Goal: Task Accomplishment & Management: Manage account settings

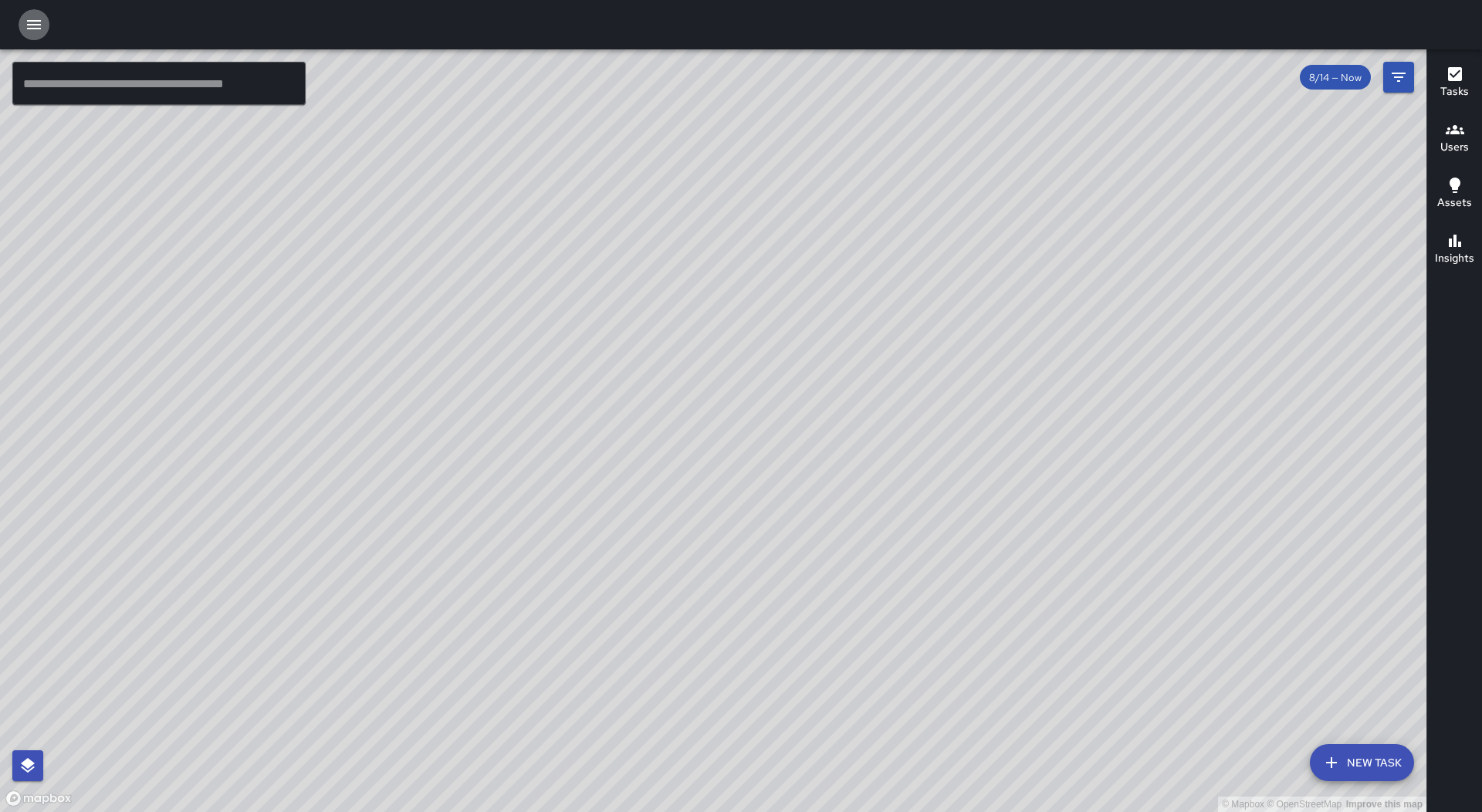
click at [38, 20] on icon "button" at bounding box center [34, 25] width 14 height 9
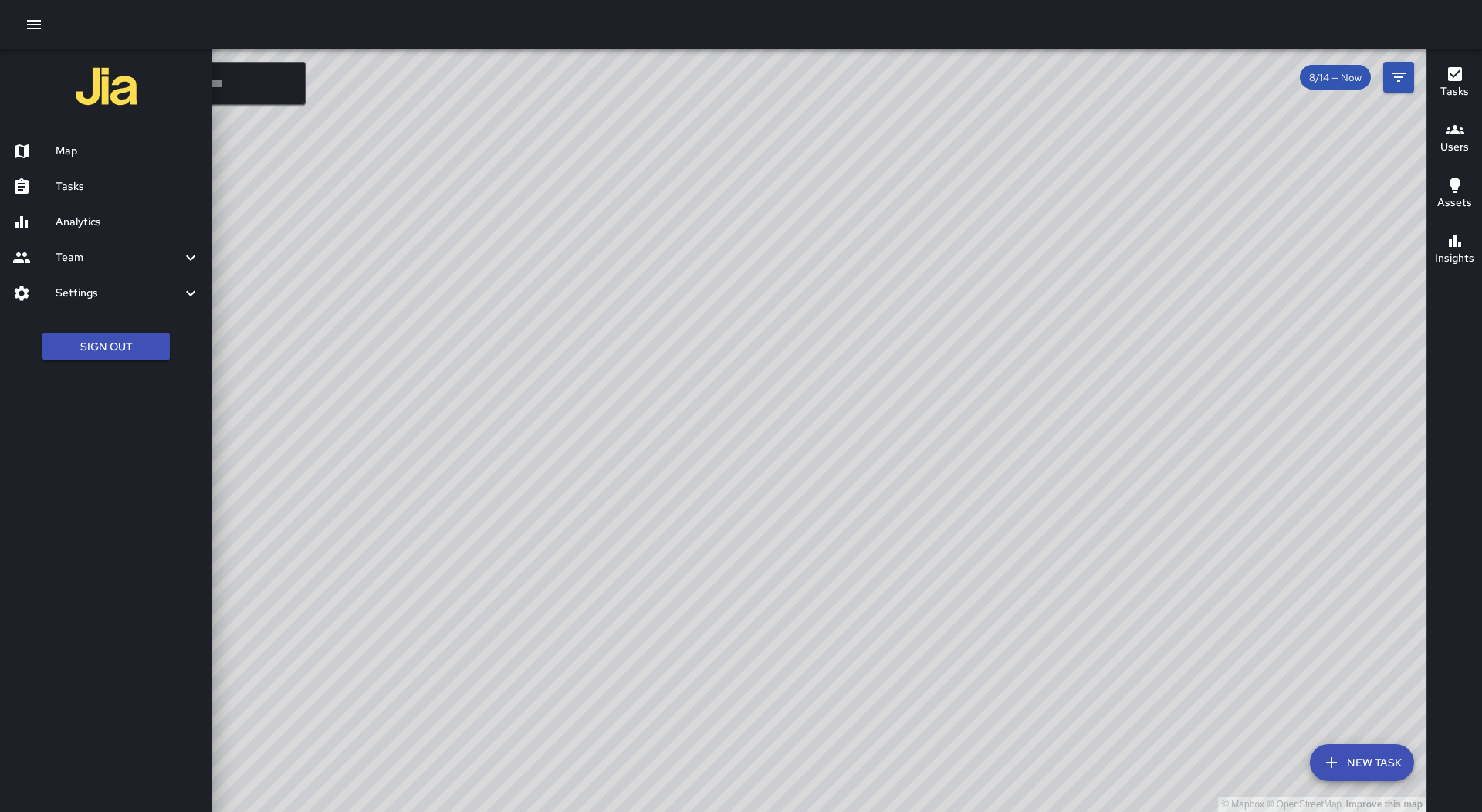
click at [109, 173] on link "Tasks" at bounding box center [106, 186] width 213 height 35
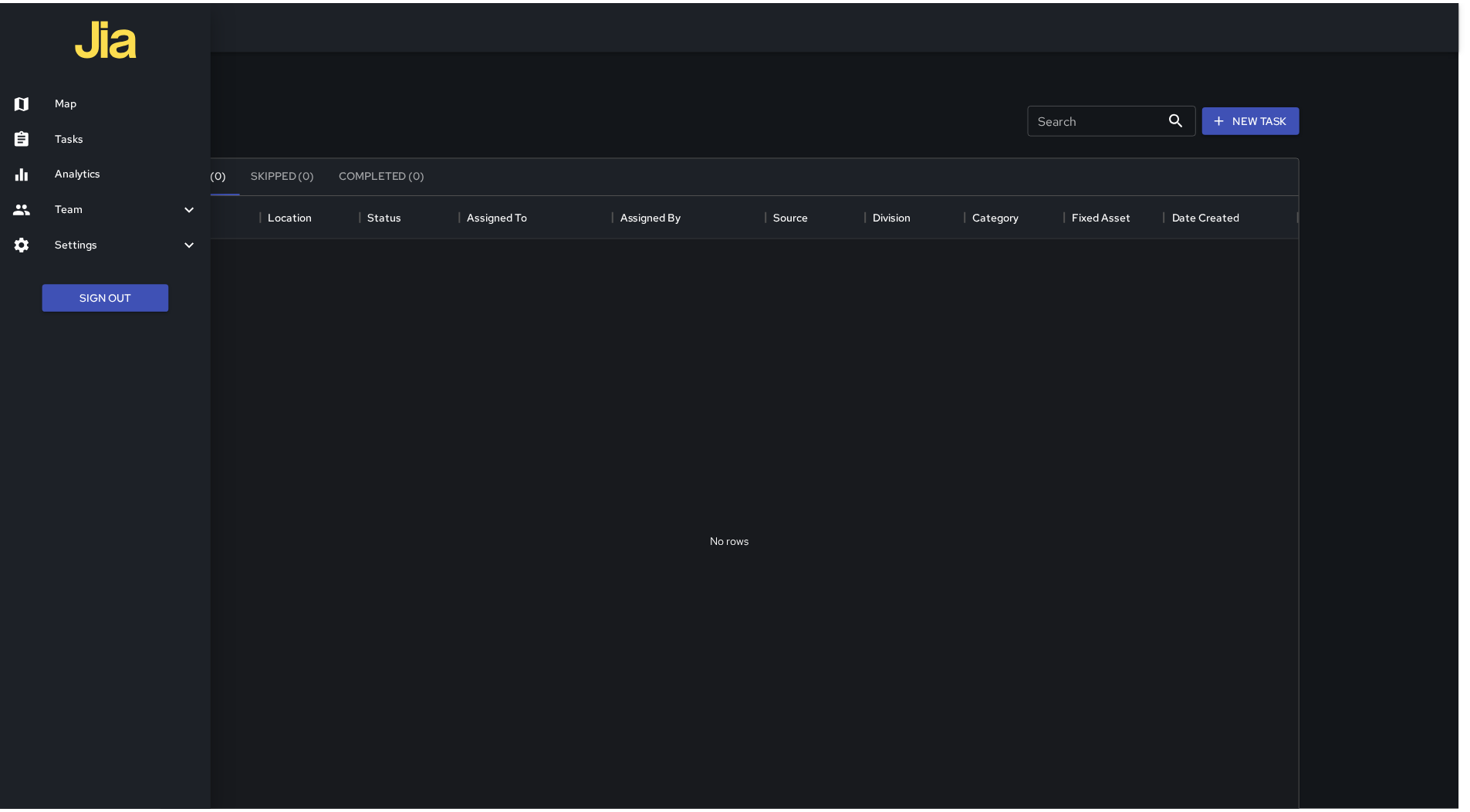
scroll to position [642, 1135]
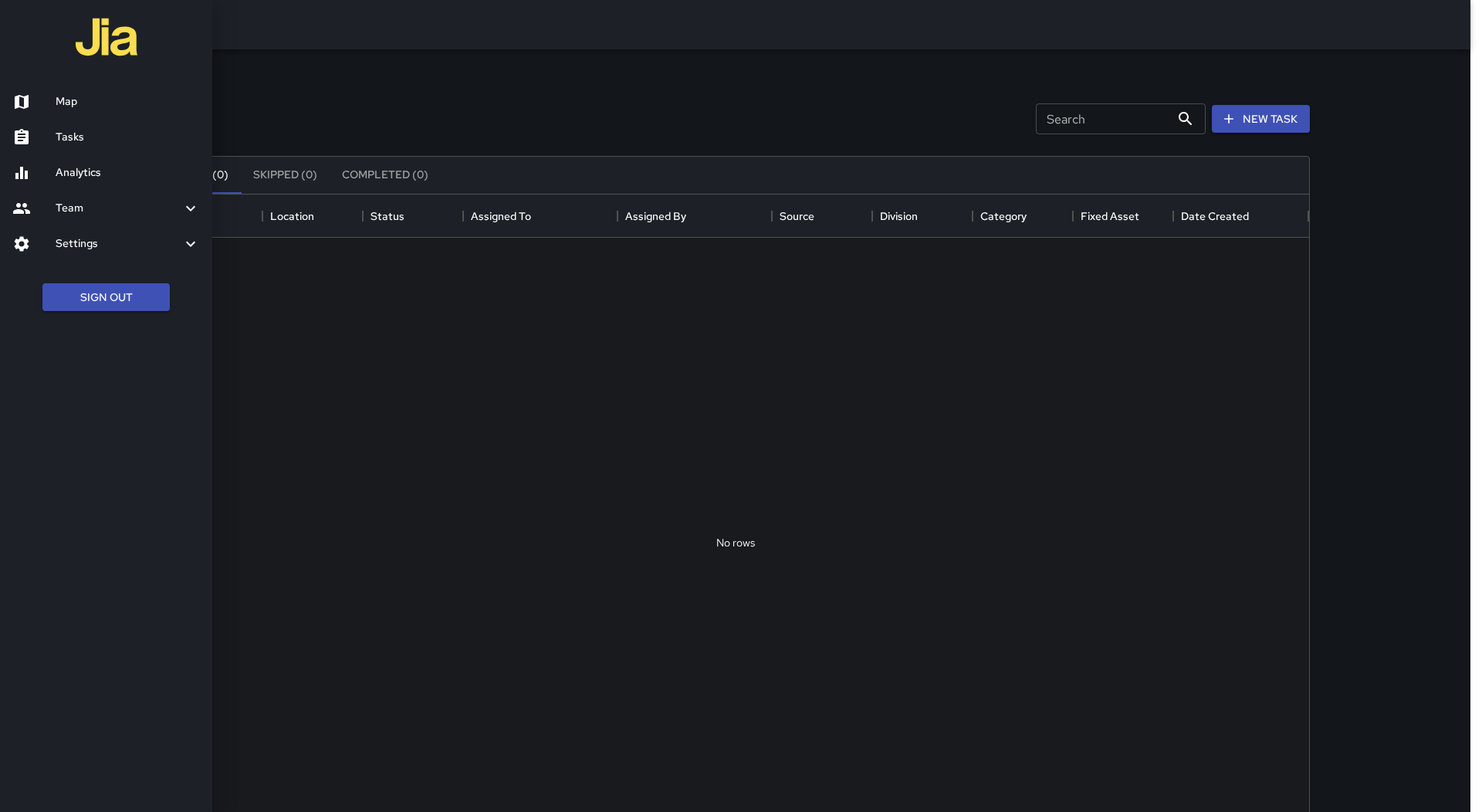
drag, startPoint x: 406, startPoint y: 103, endPoint x: 428, endPoint y: 113, distance: 24.2
click at [408, 104] on div at bounding box center [741, 406] width 1482 height 812
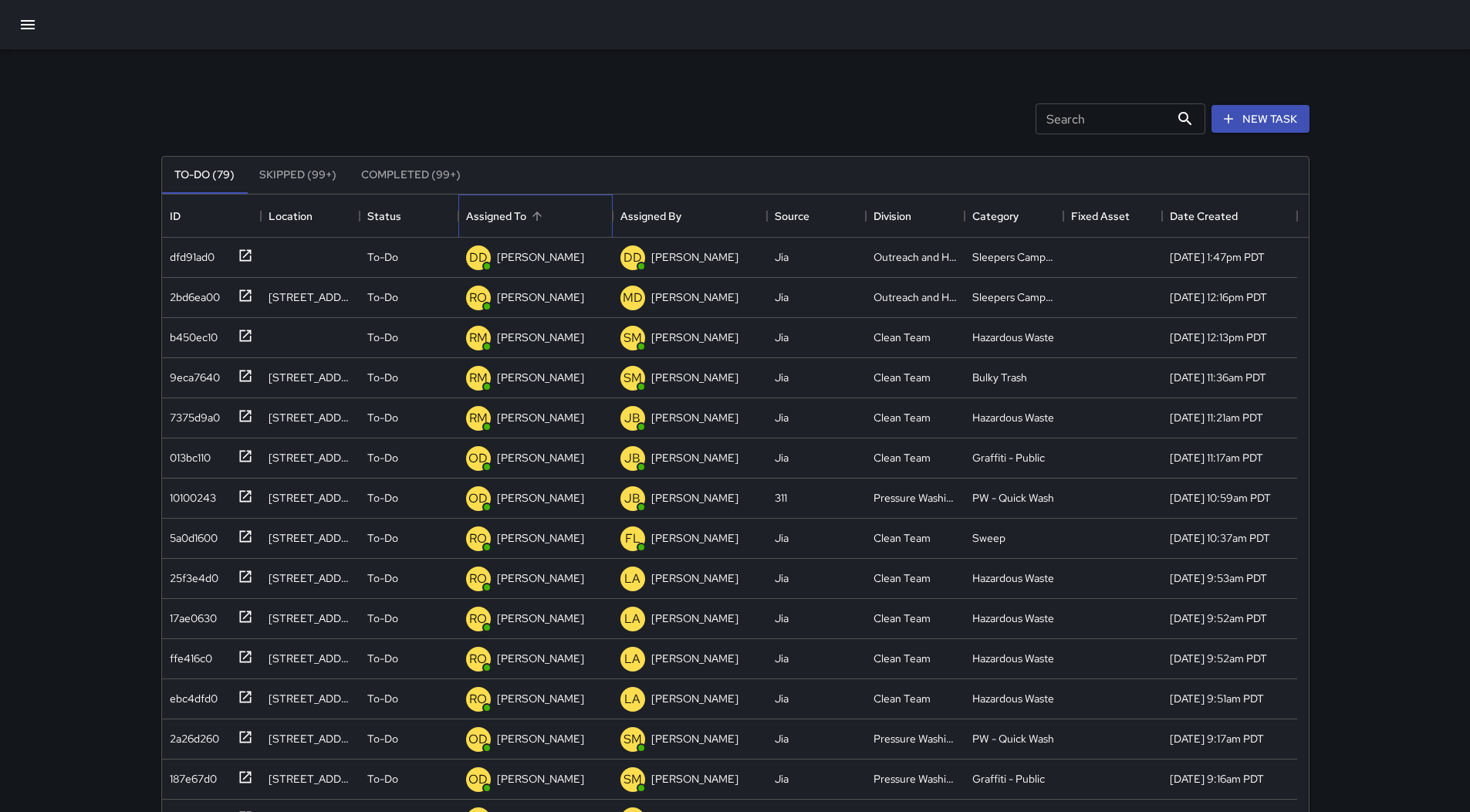
click at [550, 214] on div "Assigned To" at bounding box center [535, 216] width 139 height 43
click at [36, 26] on icon "button" at bounding box center [28, 25] width 19 height 19
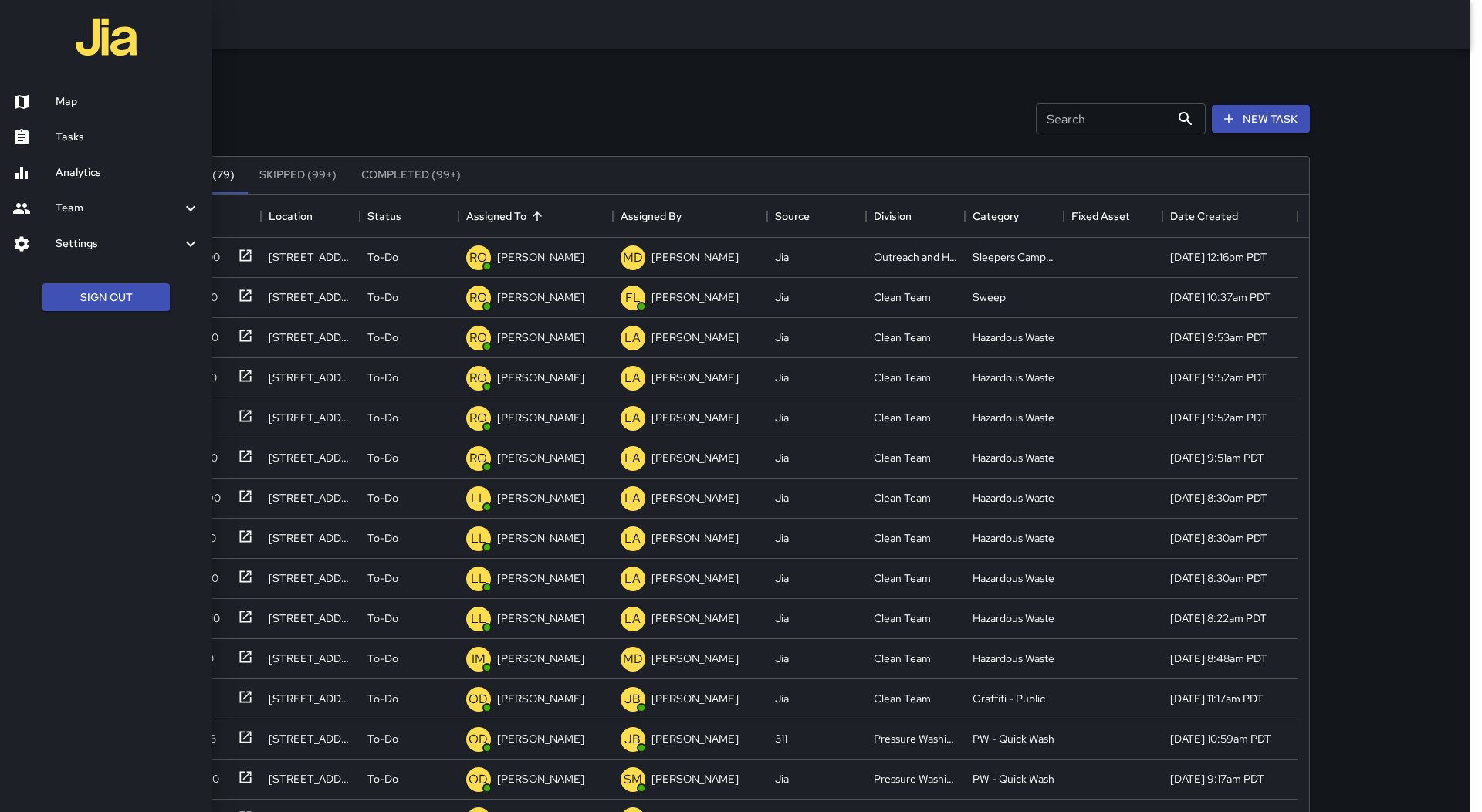
click at [139, 109] on h6 "Map" at bounding box center [127, 102] width 145 height 17
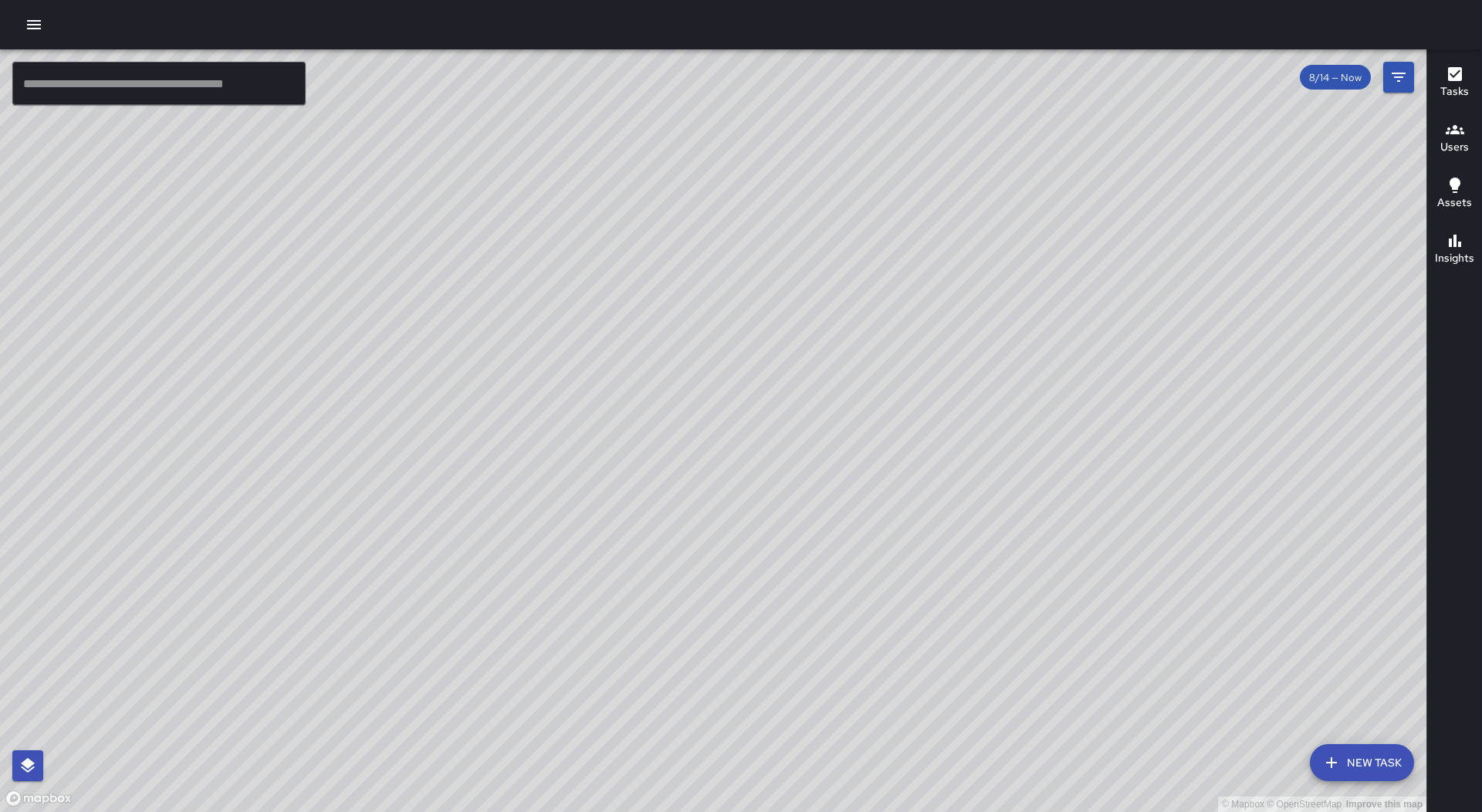
click at [38, 14] on button "button" at bounding box center [34, 24] width 30 height 30
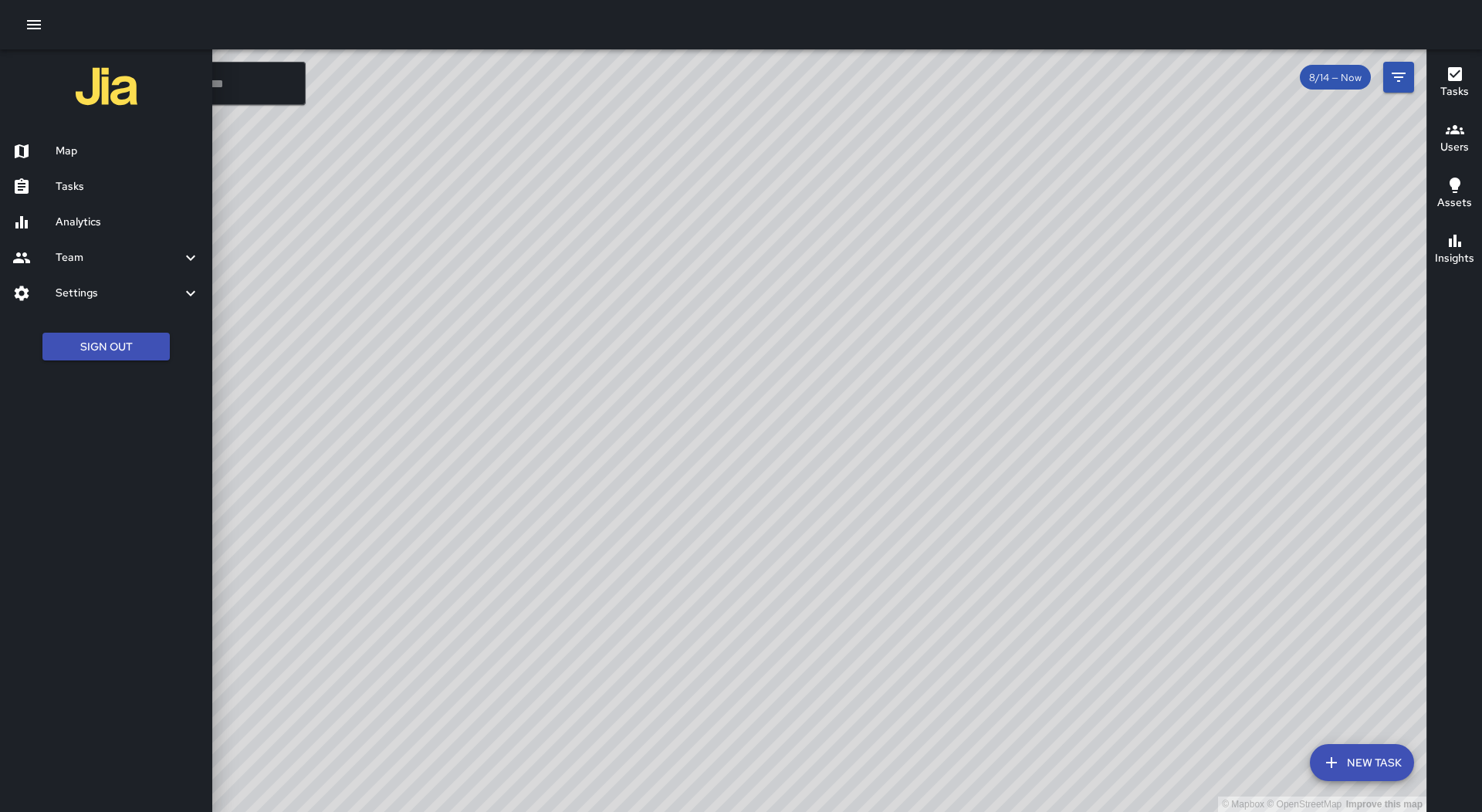
click at [135, 191] on h6 "Tasks" at bounding box center [127, 187] width 145 height 17
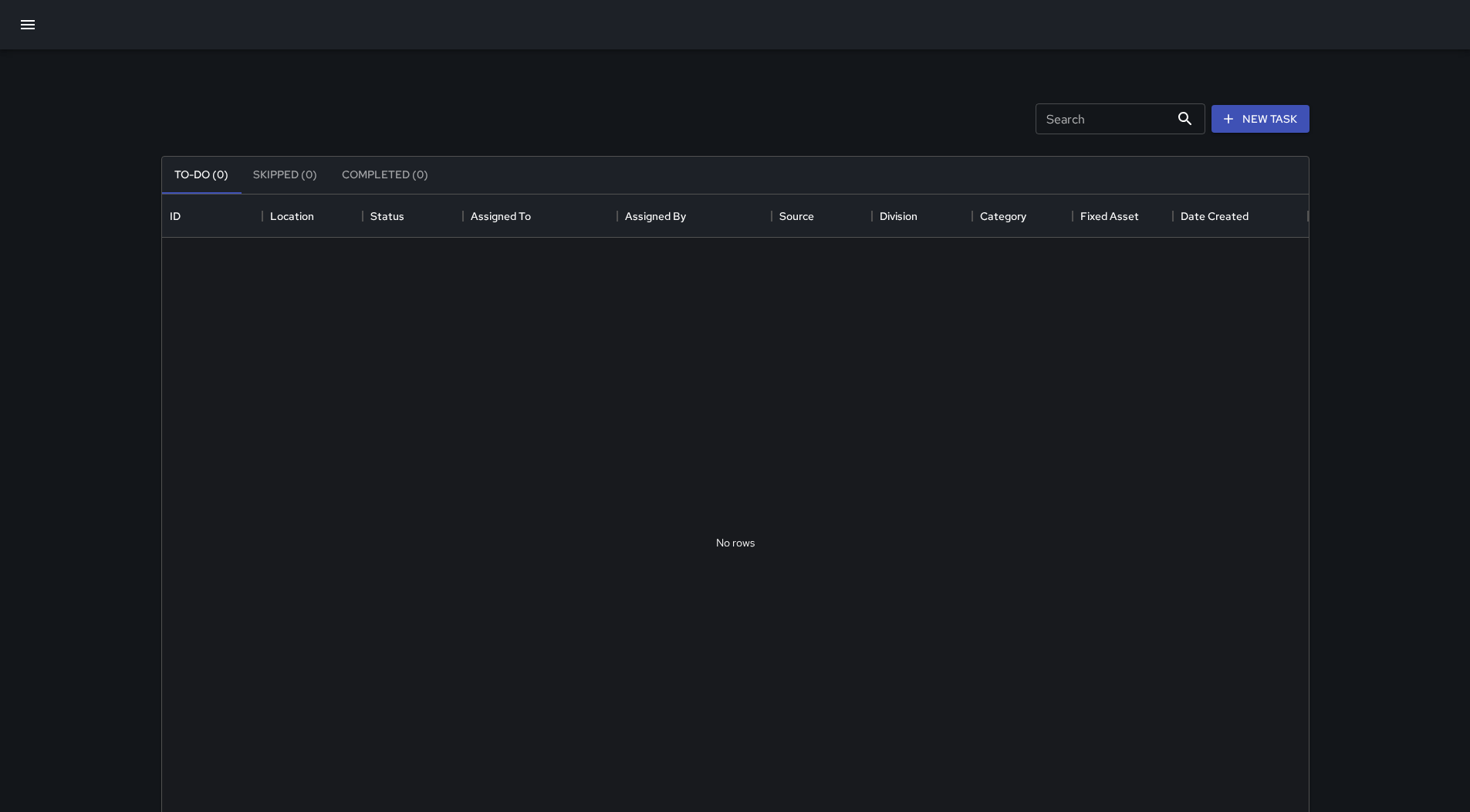
scroll to position [642, 1135]
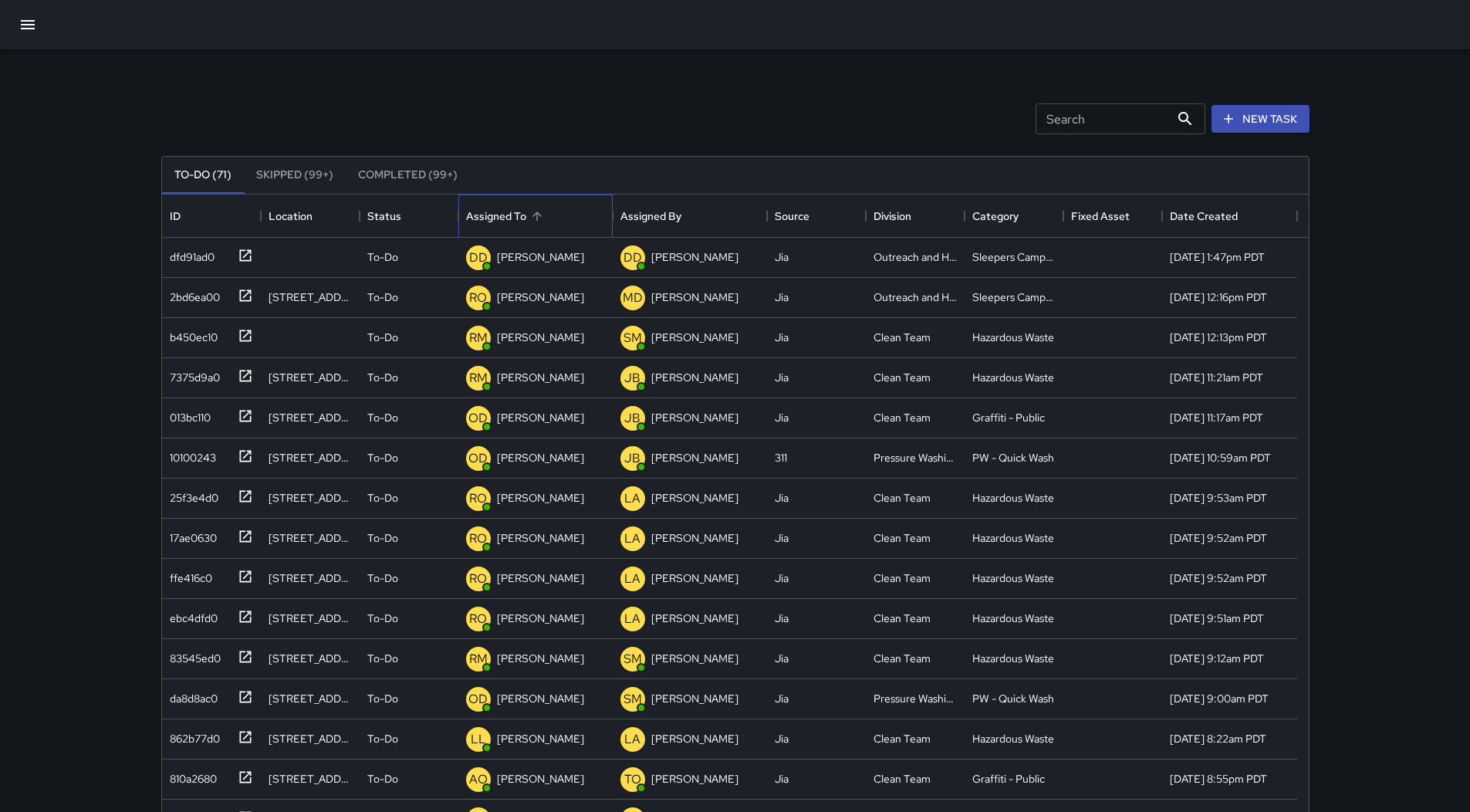
click at [561, 220] on div "Assigned To" at bounding box center [535, 216] width 139 height 43
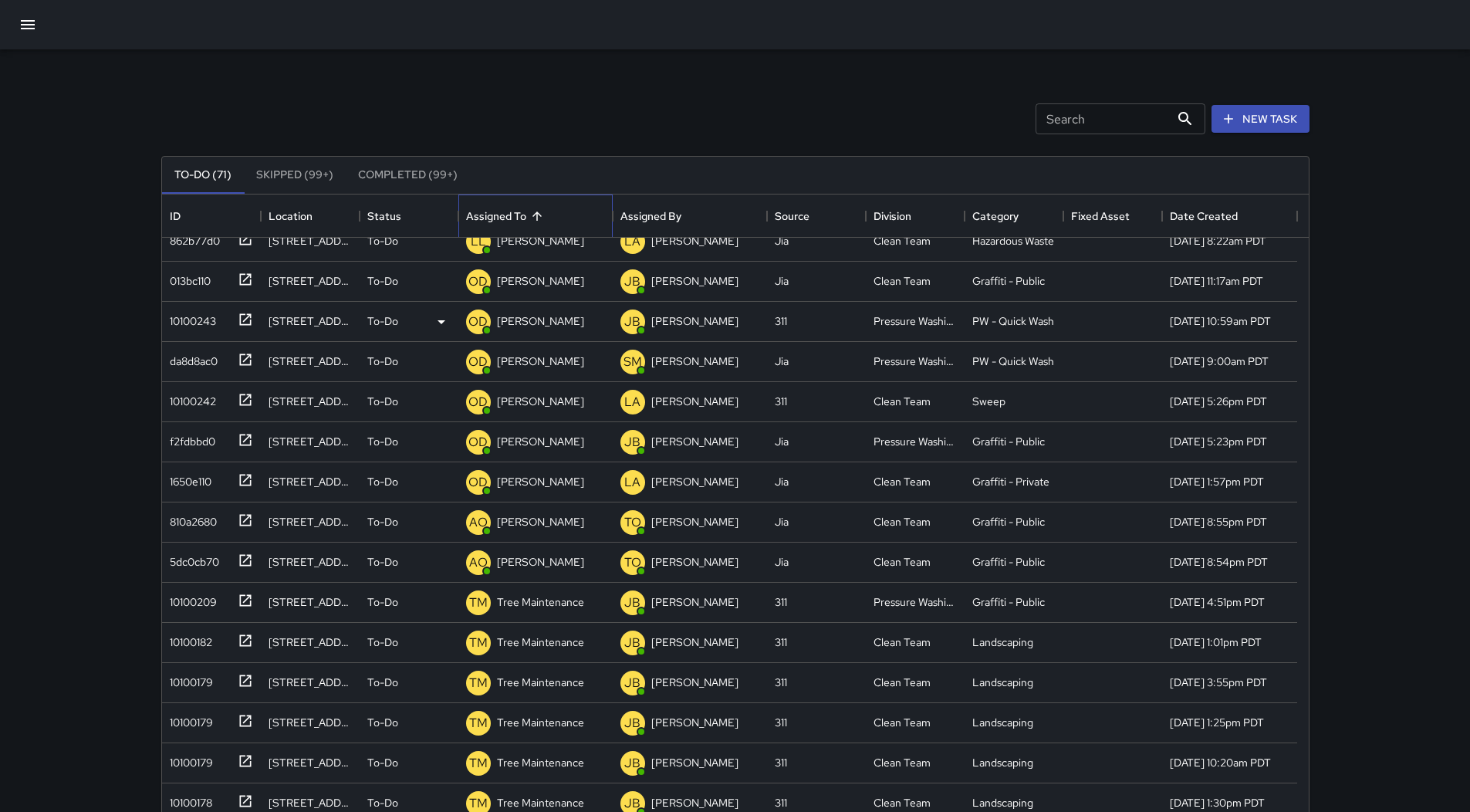
scroll to position [231, 0]
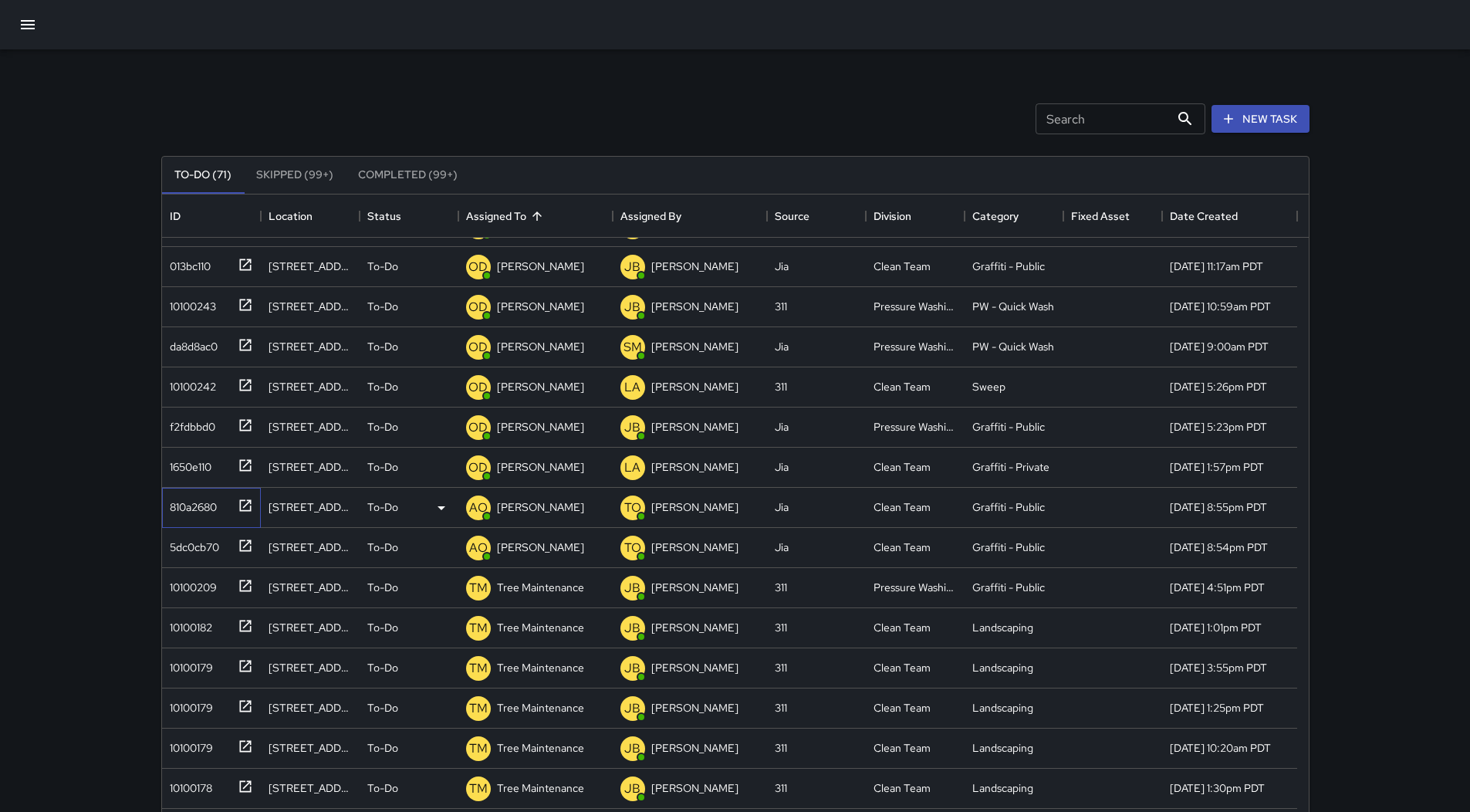
click at [198, 506] on div "810a2680" at bounding box center [190, 504] width 53 height 22
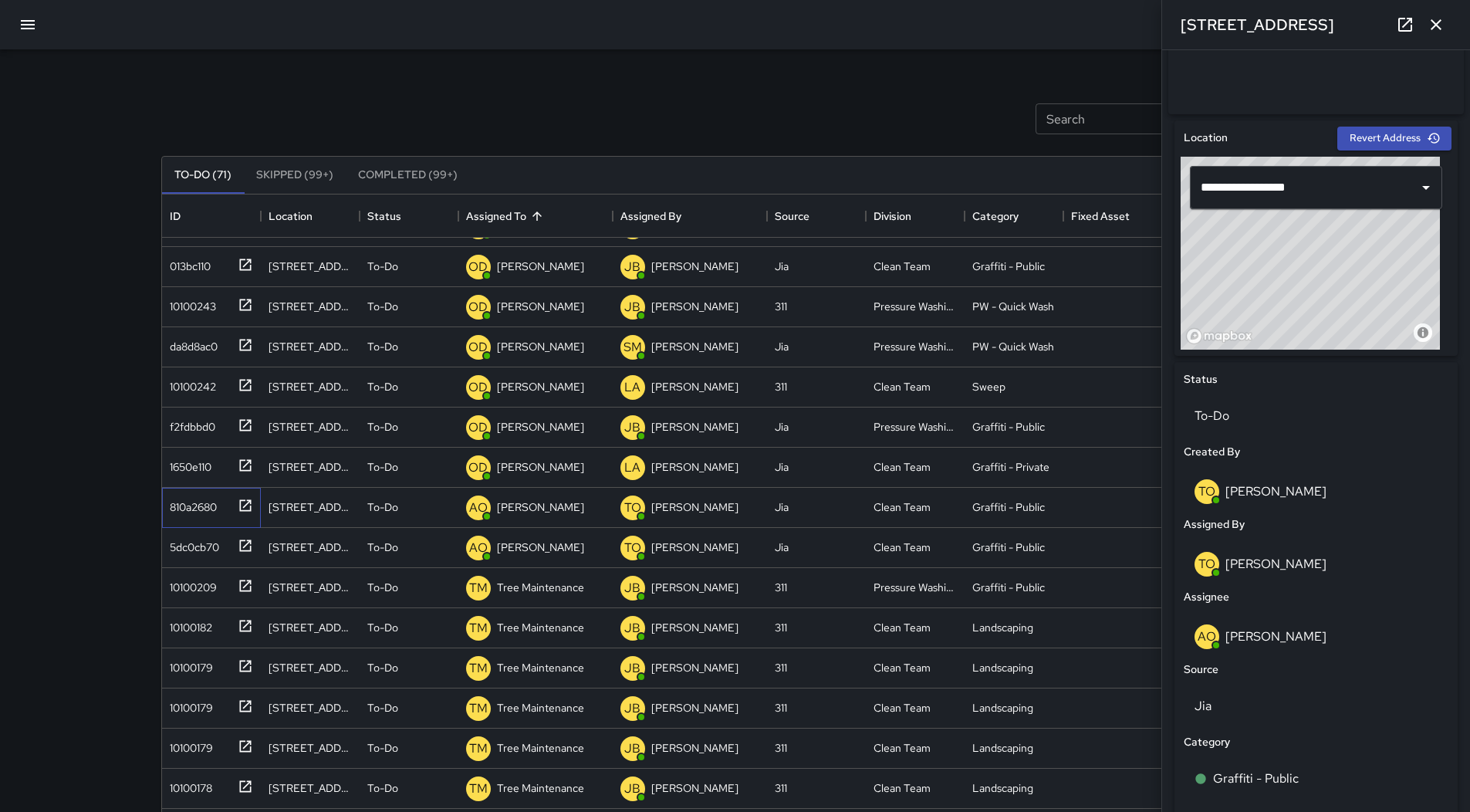
scroll to position [463, 0]
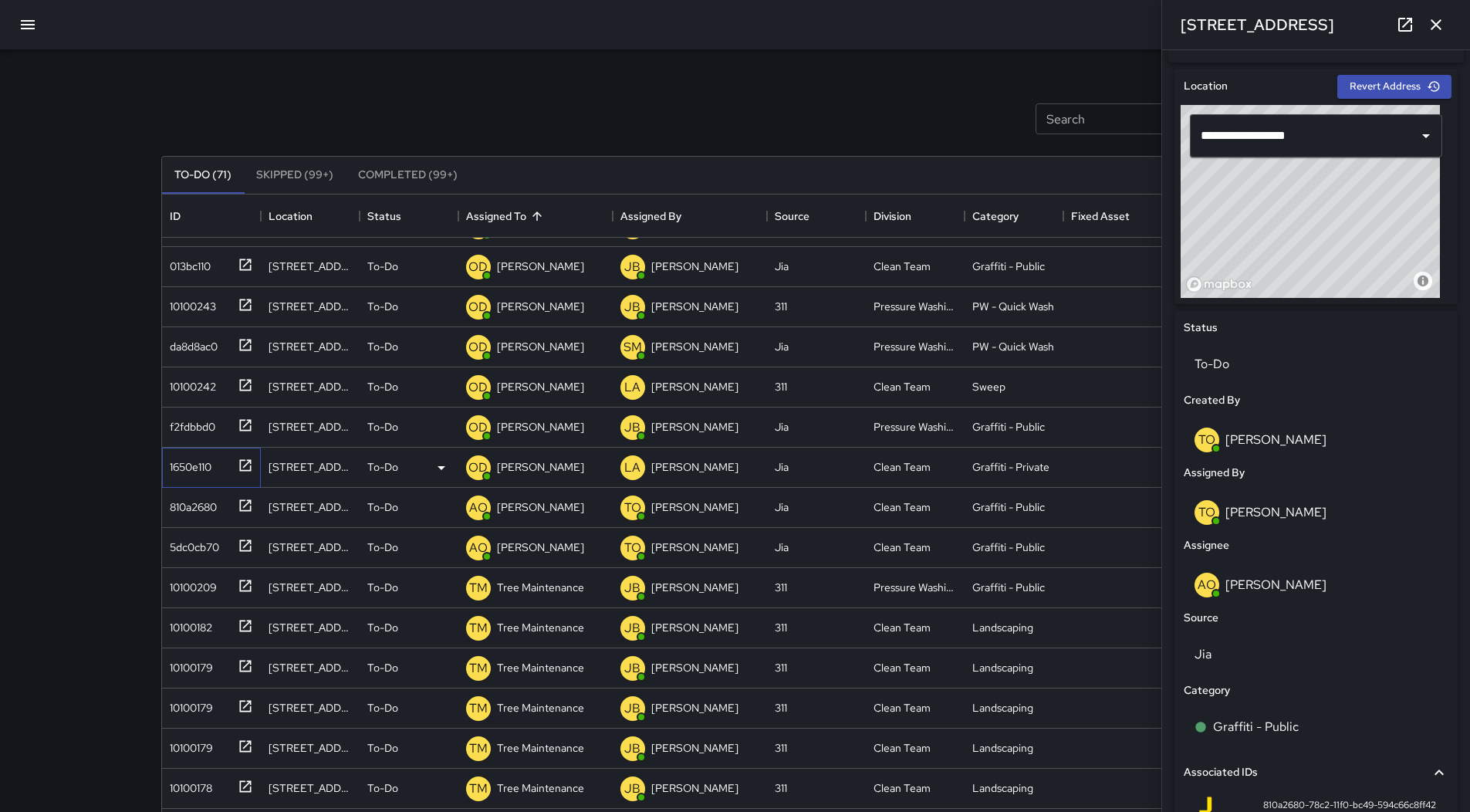
click at [195, 456] on div "1650e110" at bounding box center [187, 464] width 48 height 22
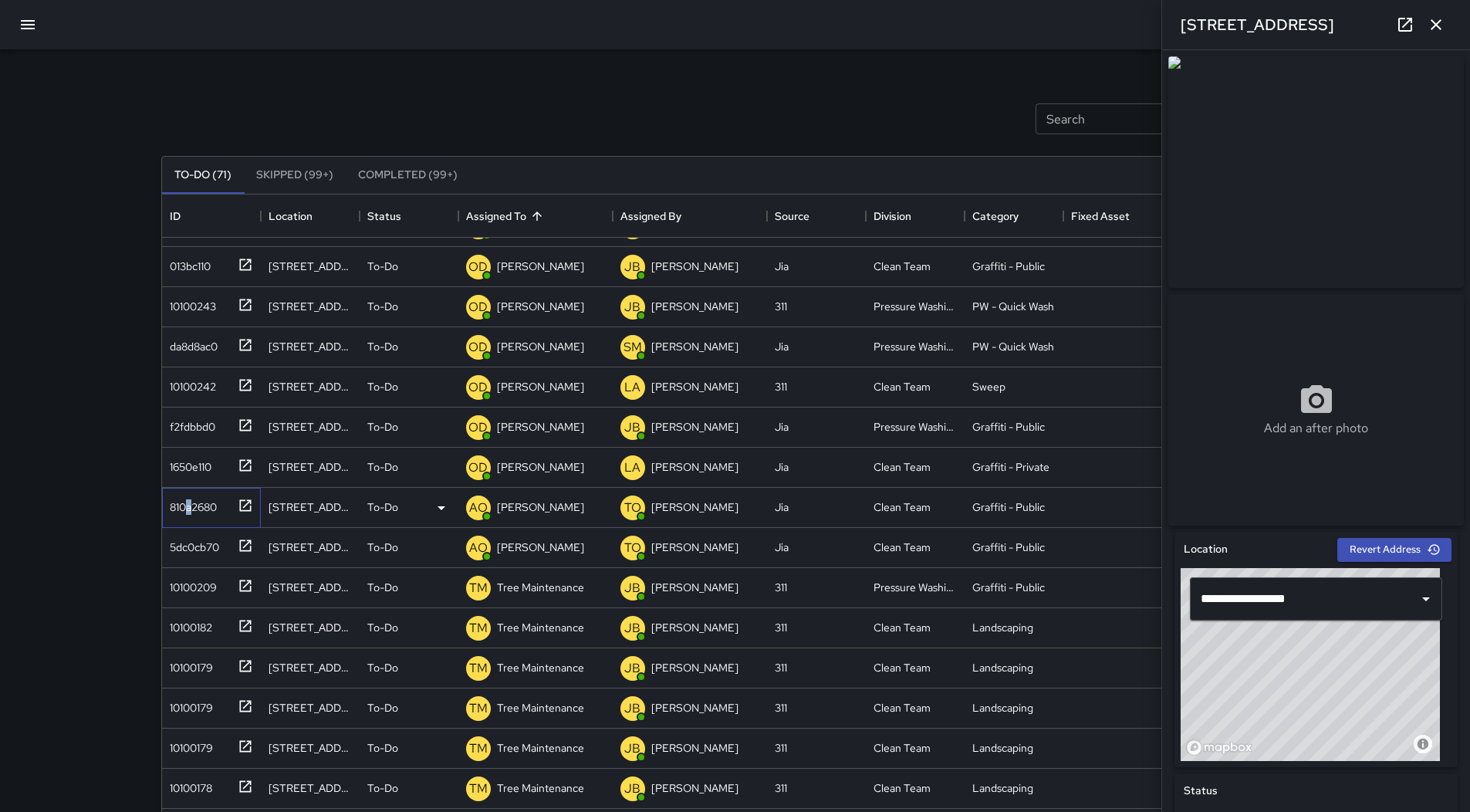
click at [189, 507] on div "810a2680" at bounding box center [190, 504] width 53 height 22
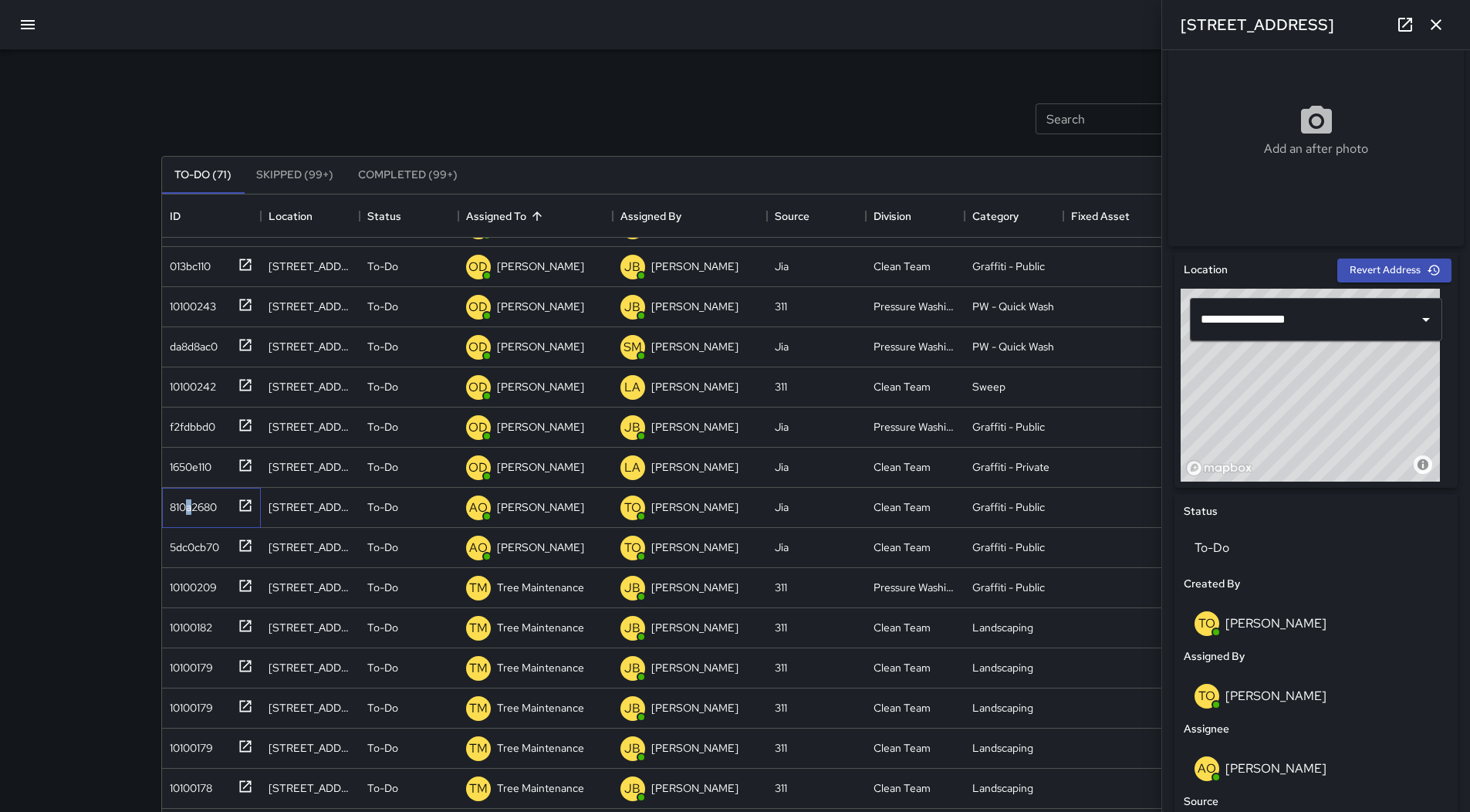
scroll to position [100, 0]
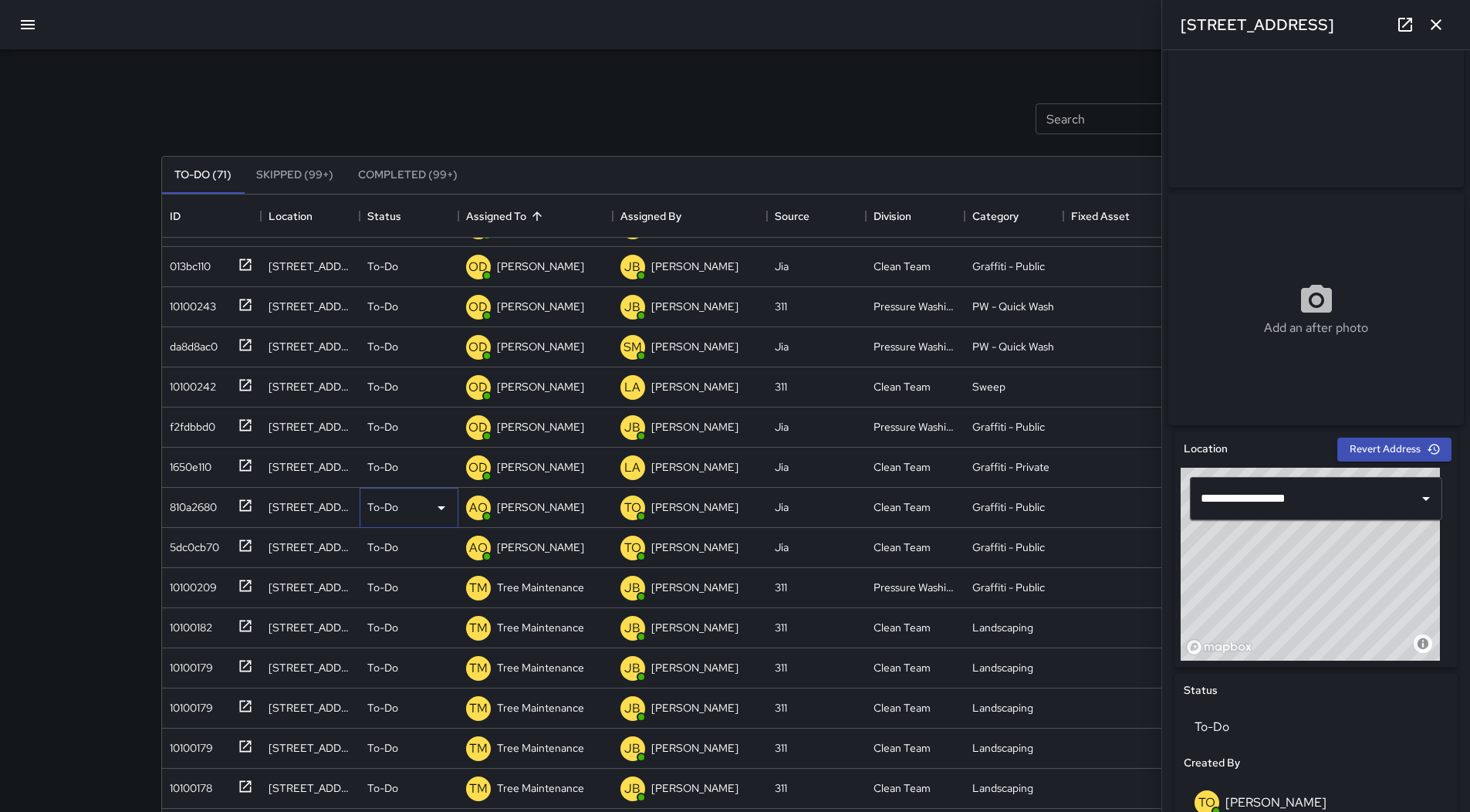
click at [429, 513] on div "To-Do" at bounding box center [409, 508] width 84 height 19
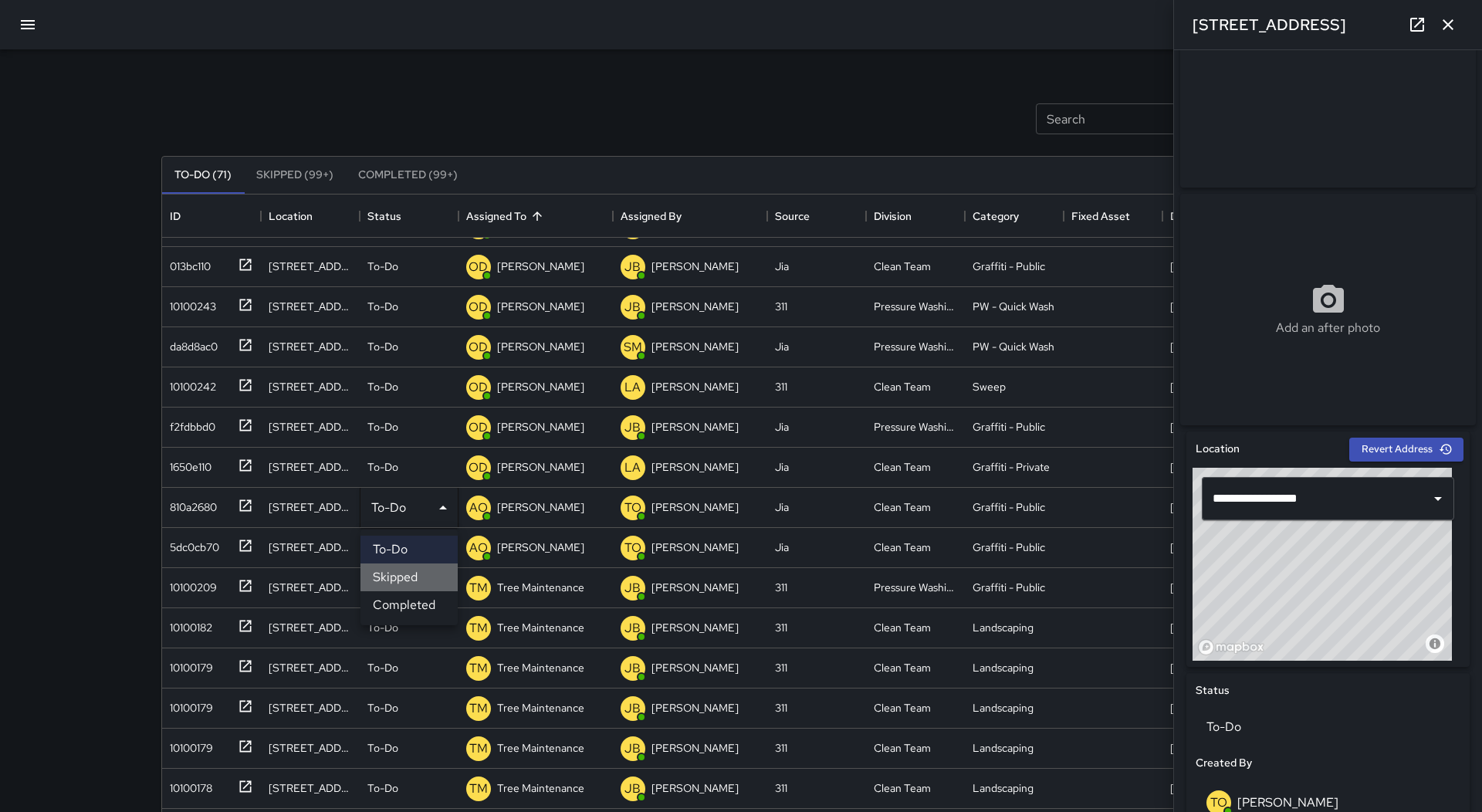
click at [425, 572] on li "Skipped" at bounding box center [409, 578] width 97 height 28
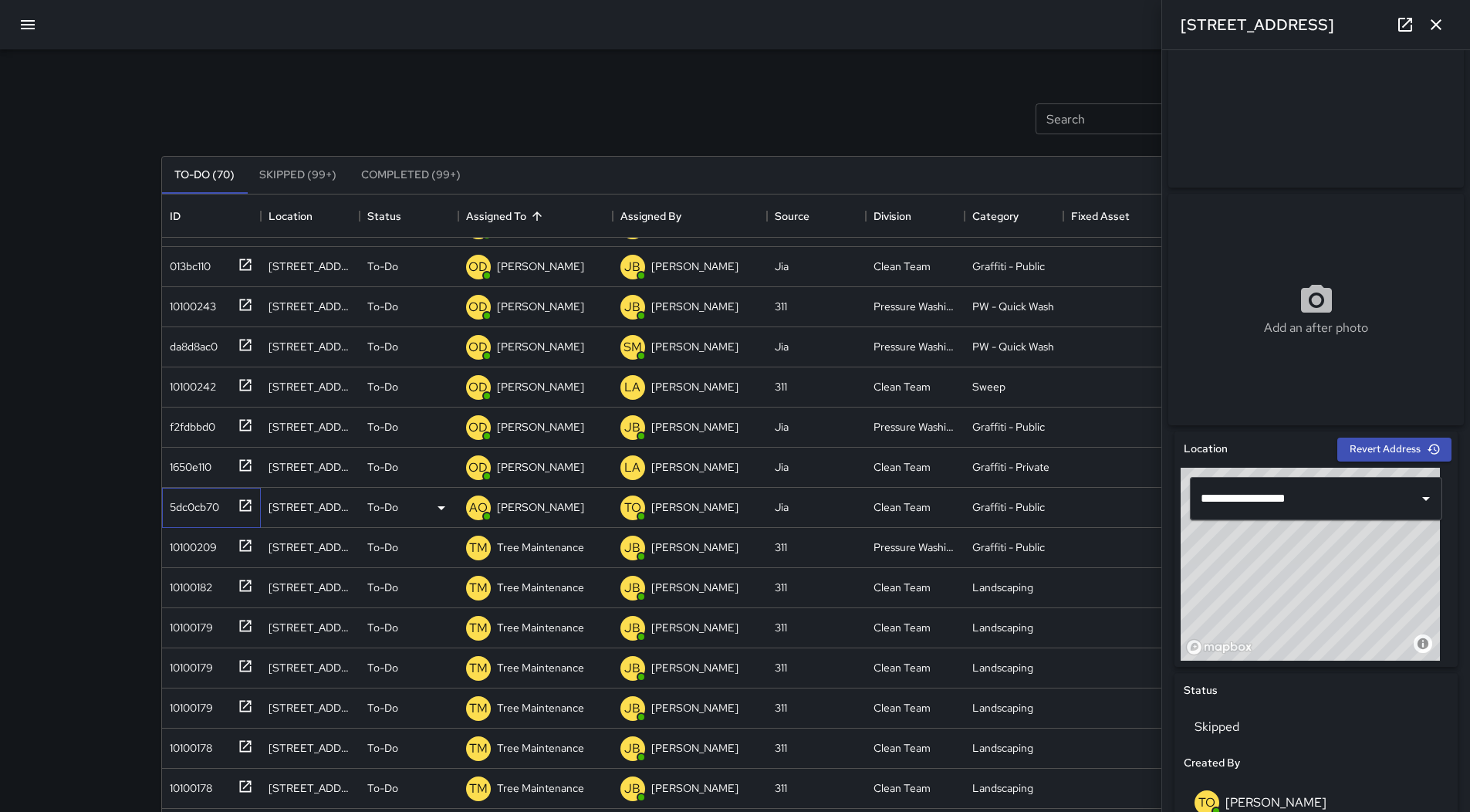
click at [222, 502] on div "5dc0cb70" at bounding box center [208, 504] width 90 height 26
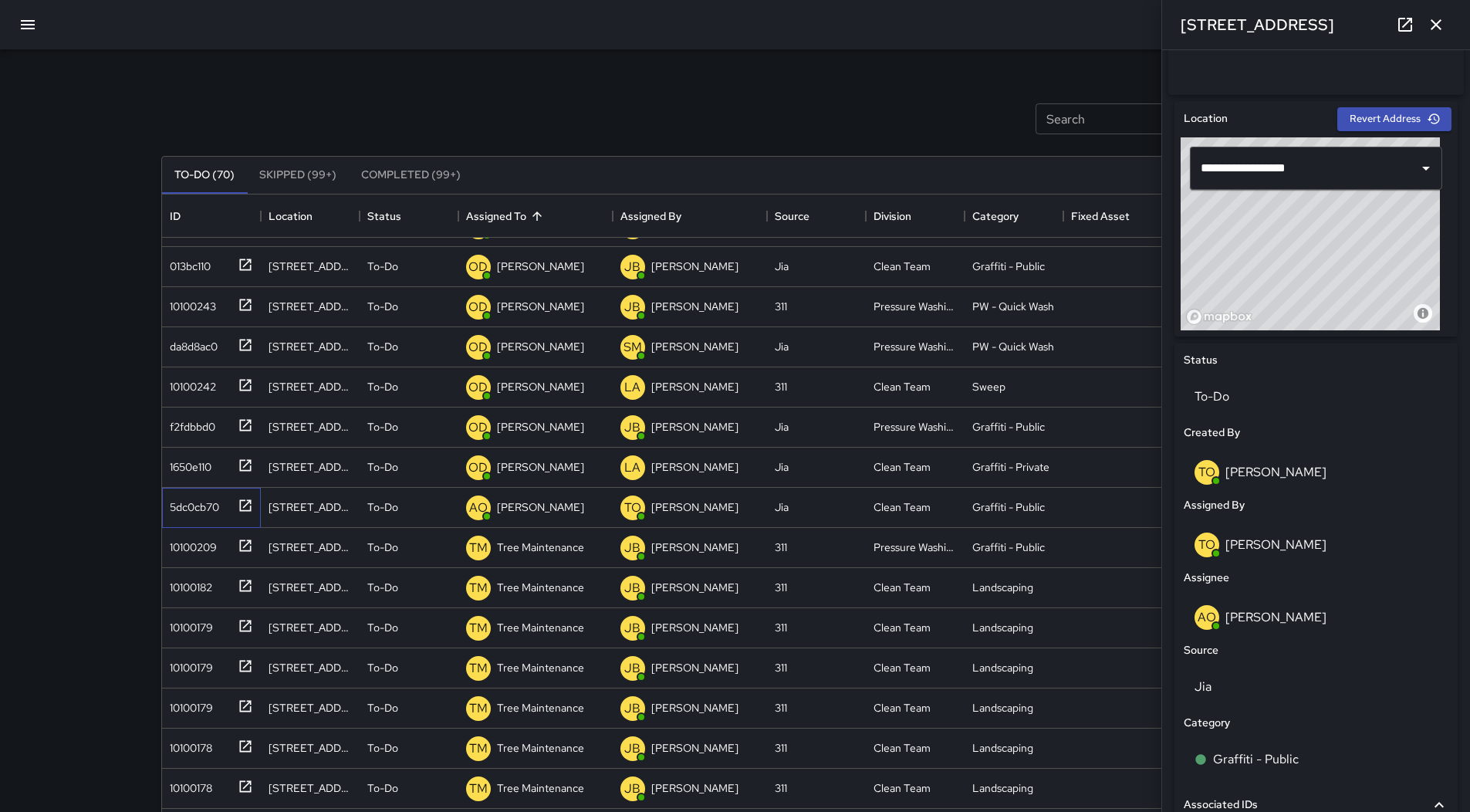
scroll to position [617, 0]
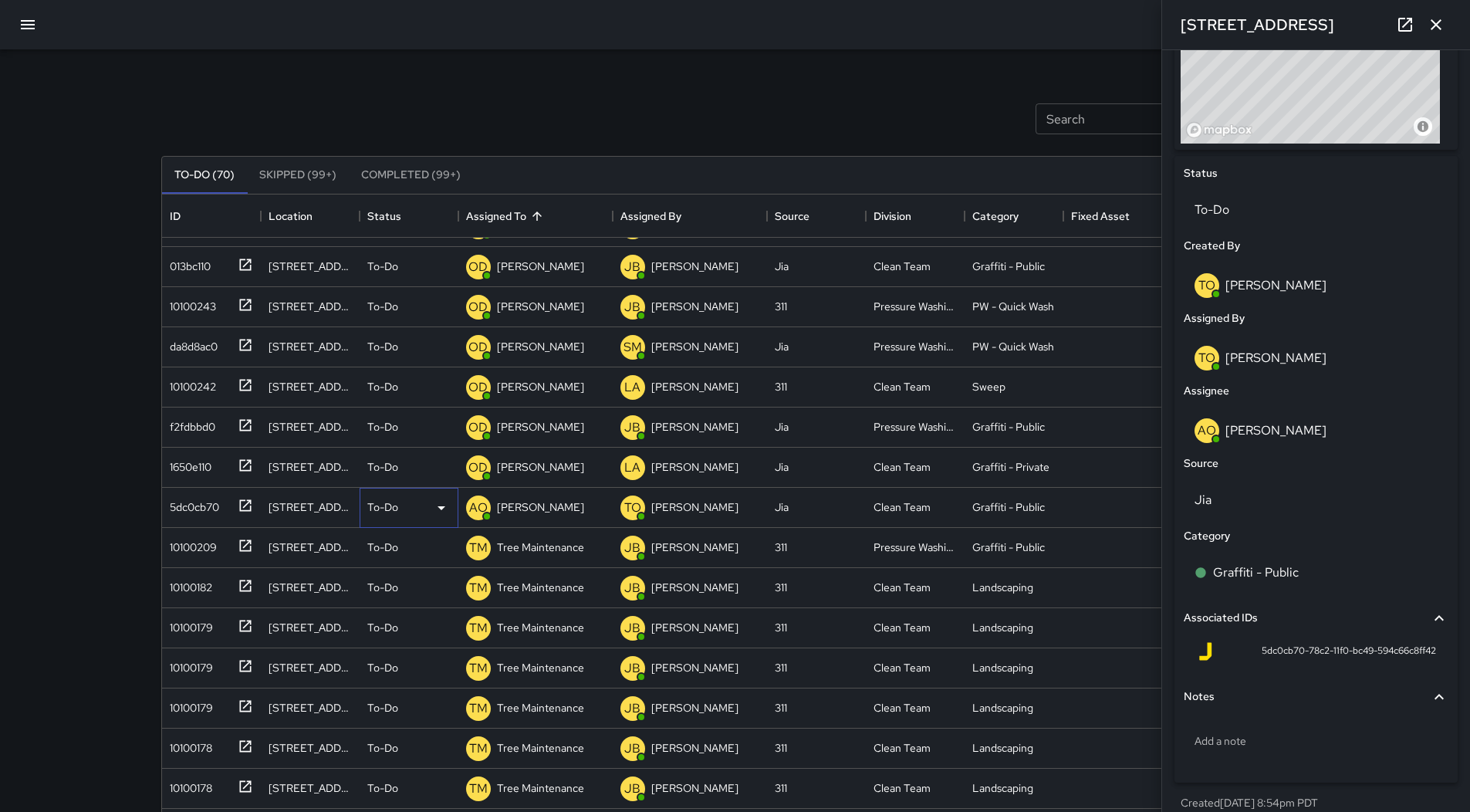
click at [438, 513] on icon at bounding box center [442, 508] width 19 height 19
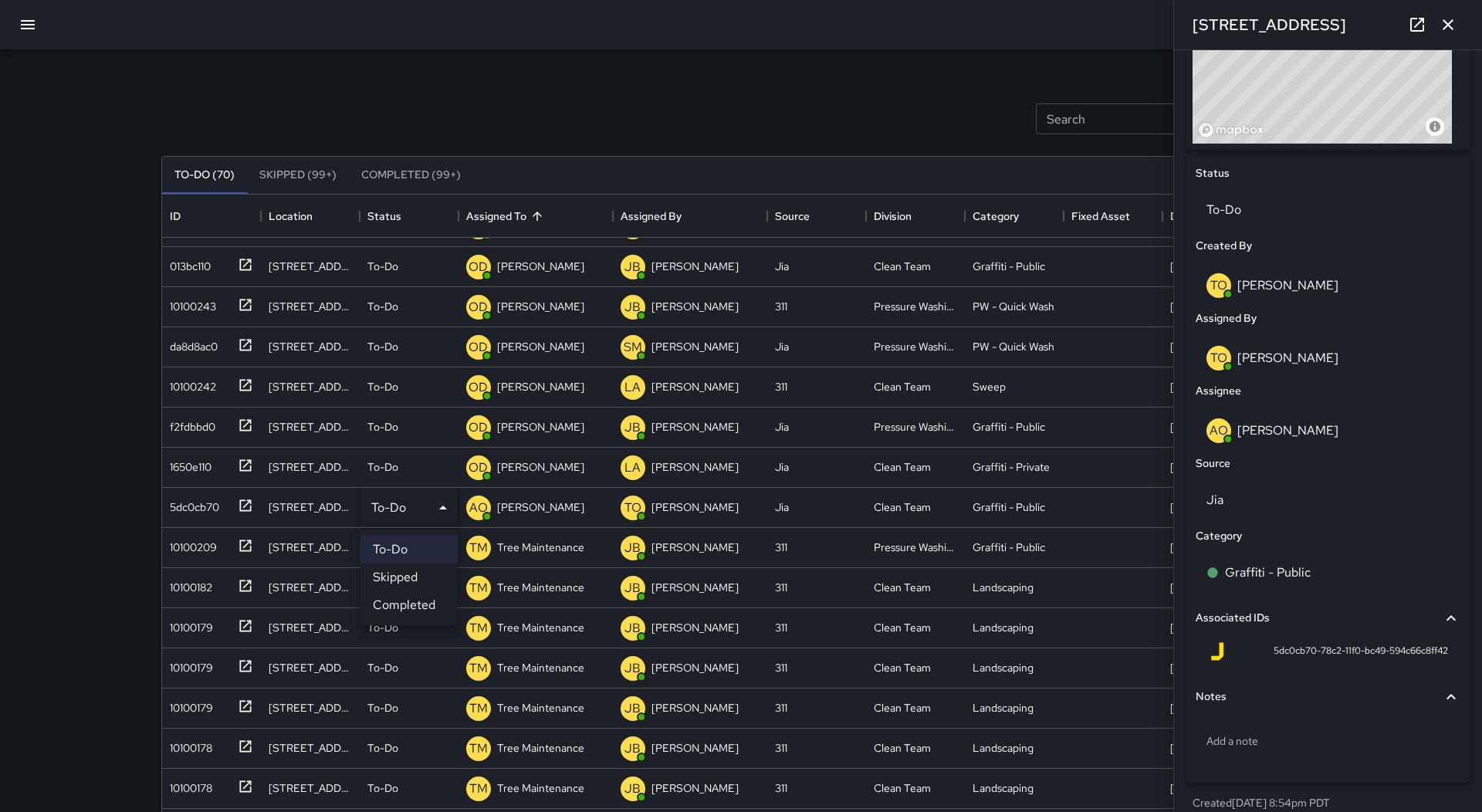
click at [428, 576] on li "Skipped" at bounding box center [409, 578] width 97 height 28
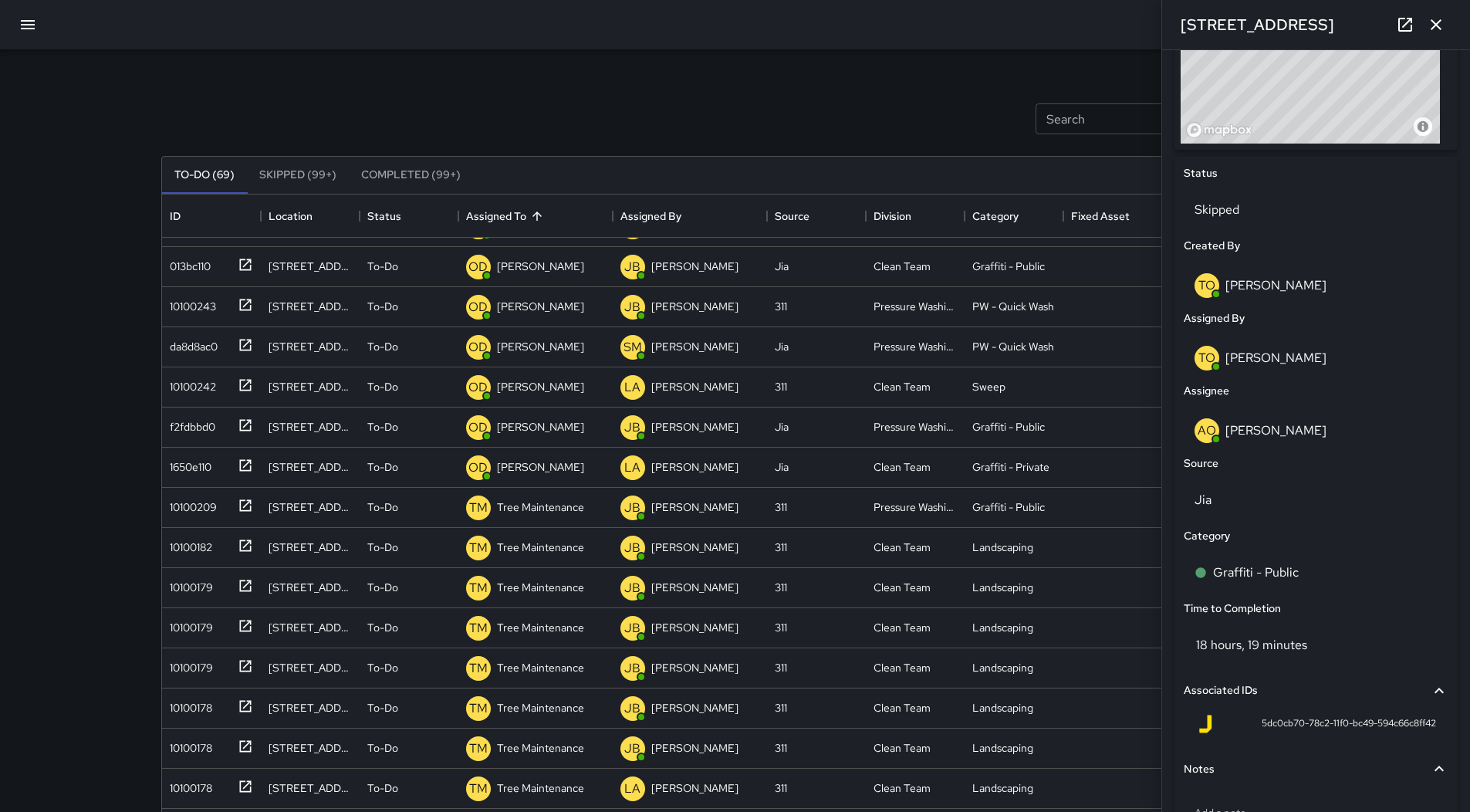
click at [38, 9] on div at bounding box center [735, 24] width 1470 height 49
click at [35, 16] on icon "button" at bounding box center [28, 25] width 19 height 19
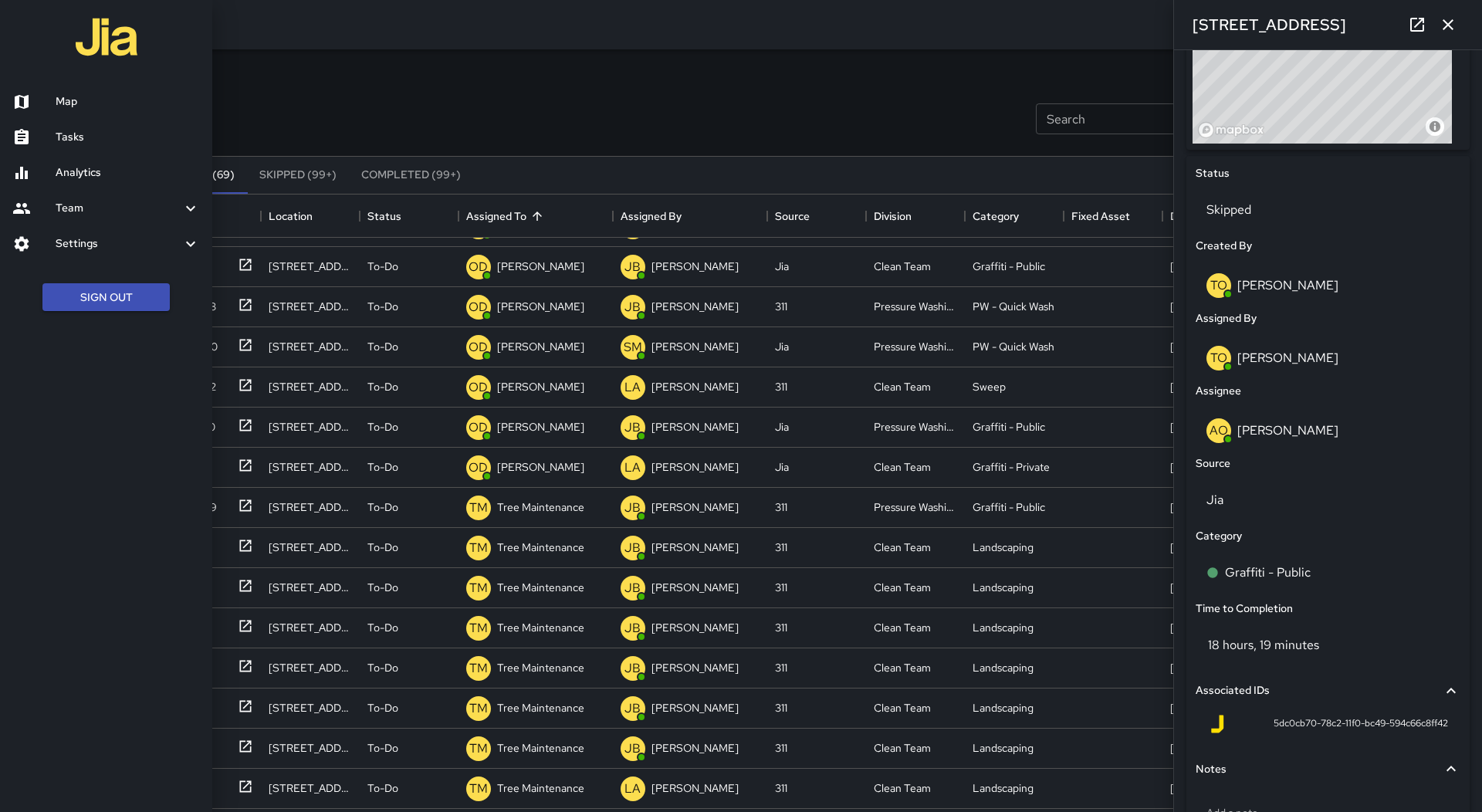
click at [100, 107] on h6 "Map" at bounding box center [127, 102] width 145 height 17
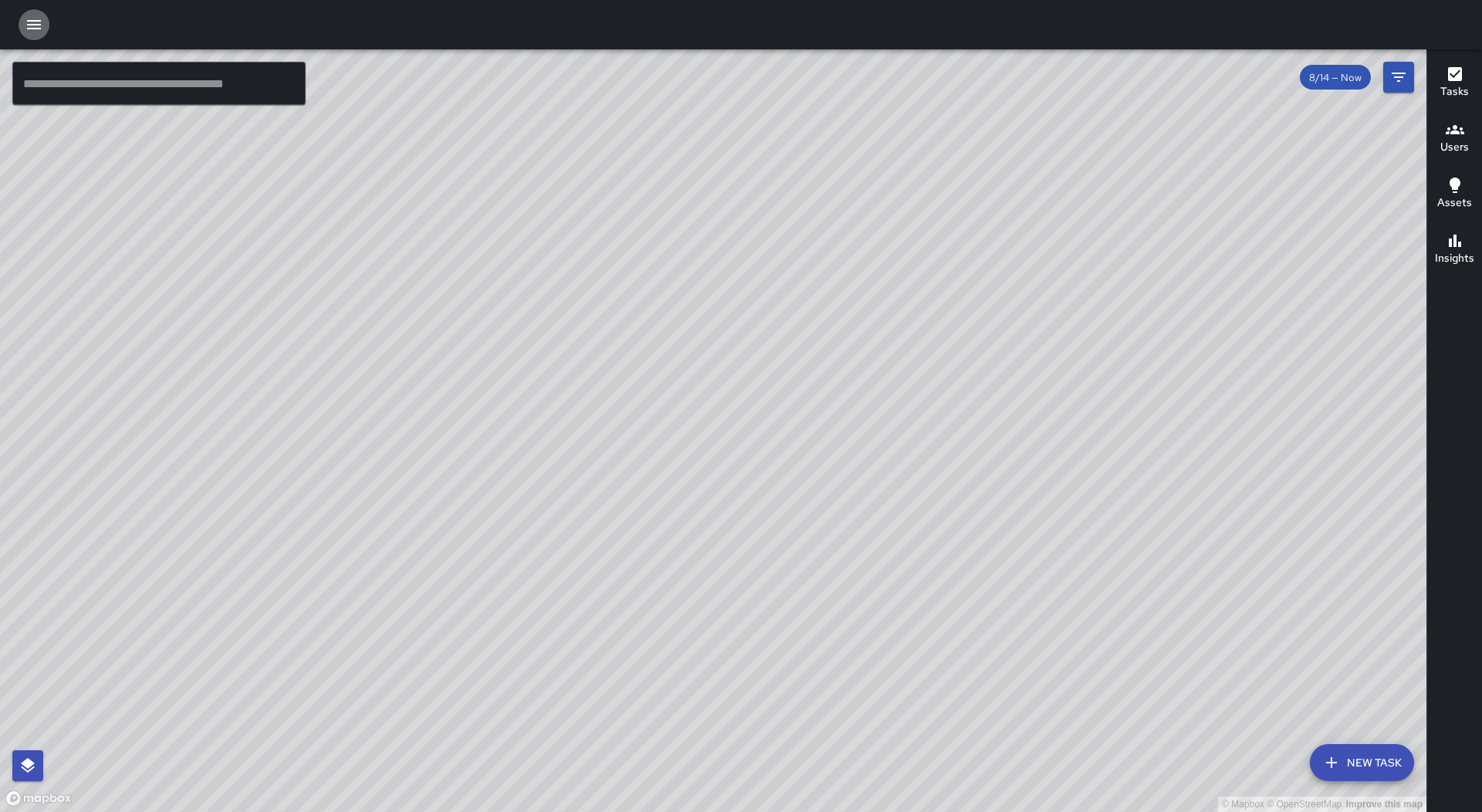
click at [30, 22] on icon "button" at bounding box center [34, 25] width 14 height 9
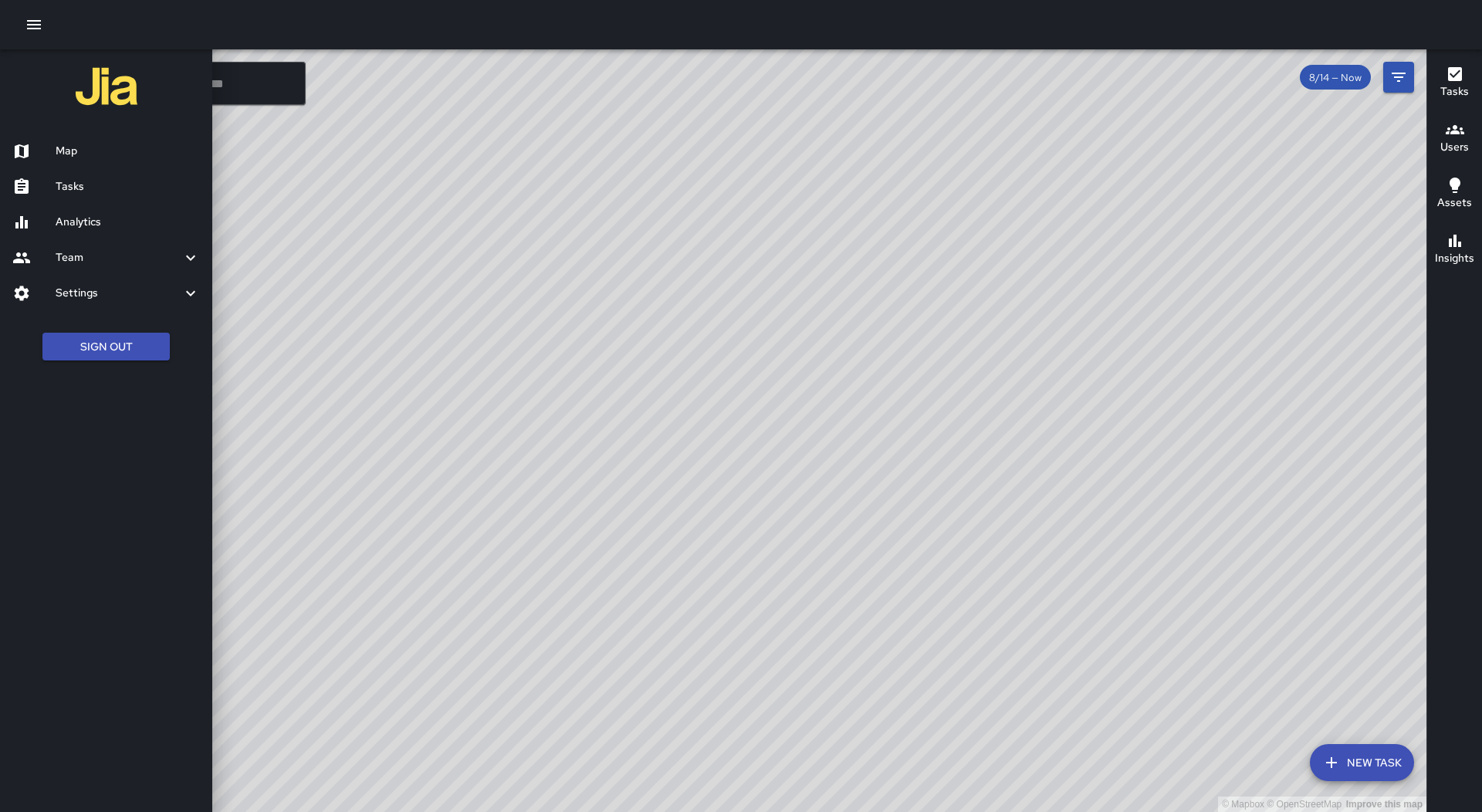
click at [124, 187] on h6 "Tasks" at bounding box center [127, 187] width 145 height 17
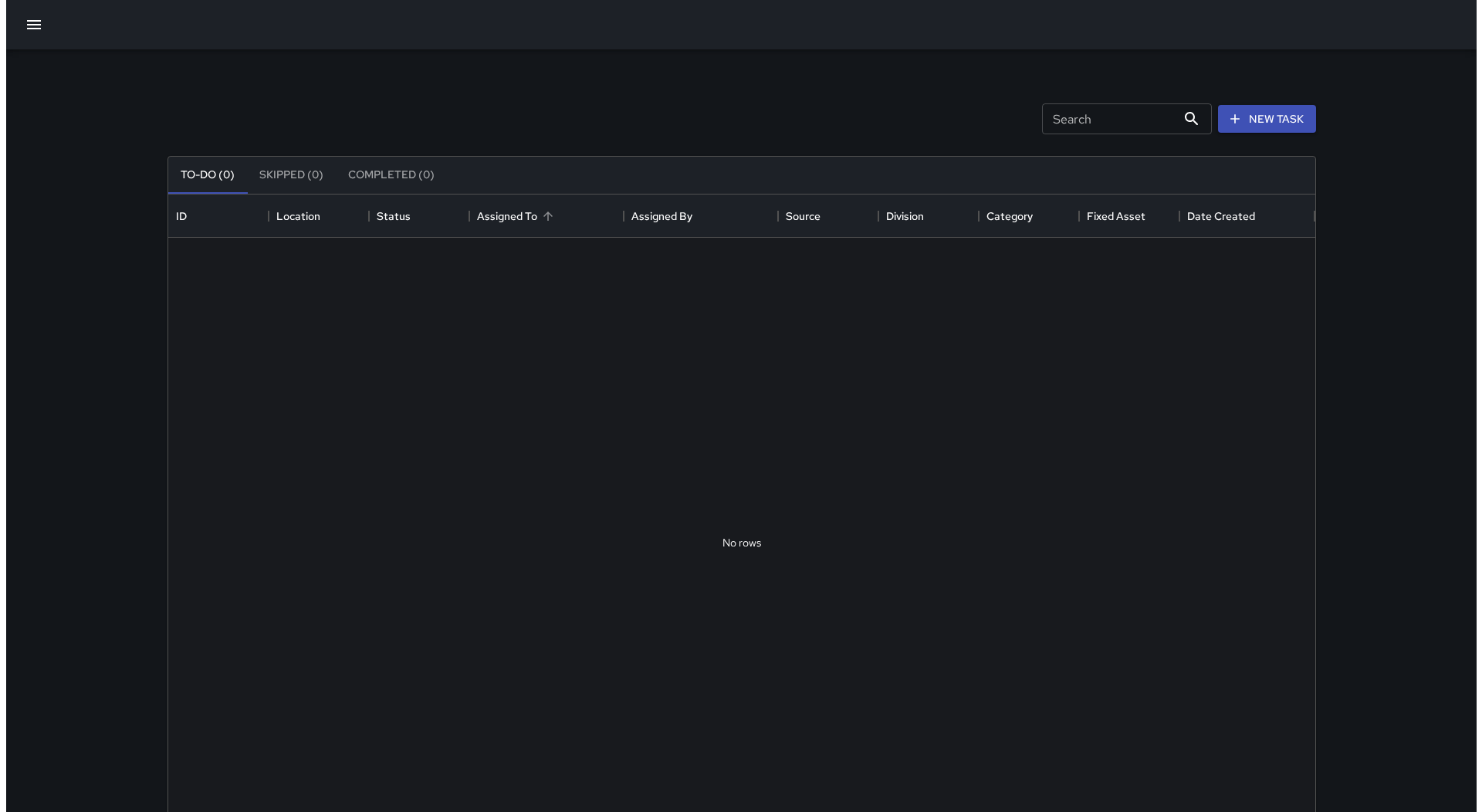
scroll to position [642, 1135]
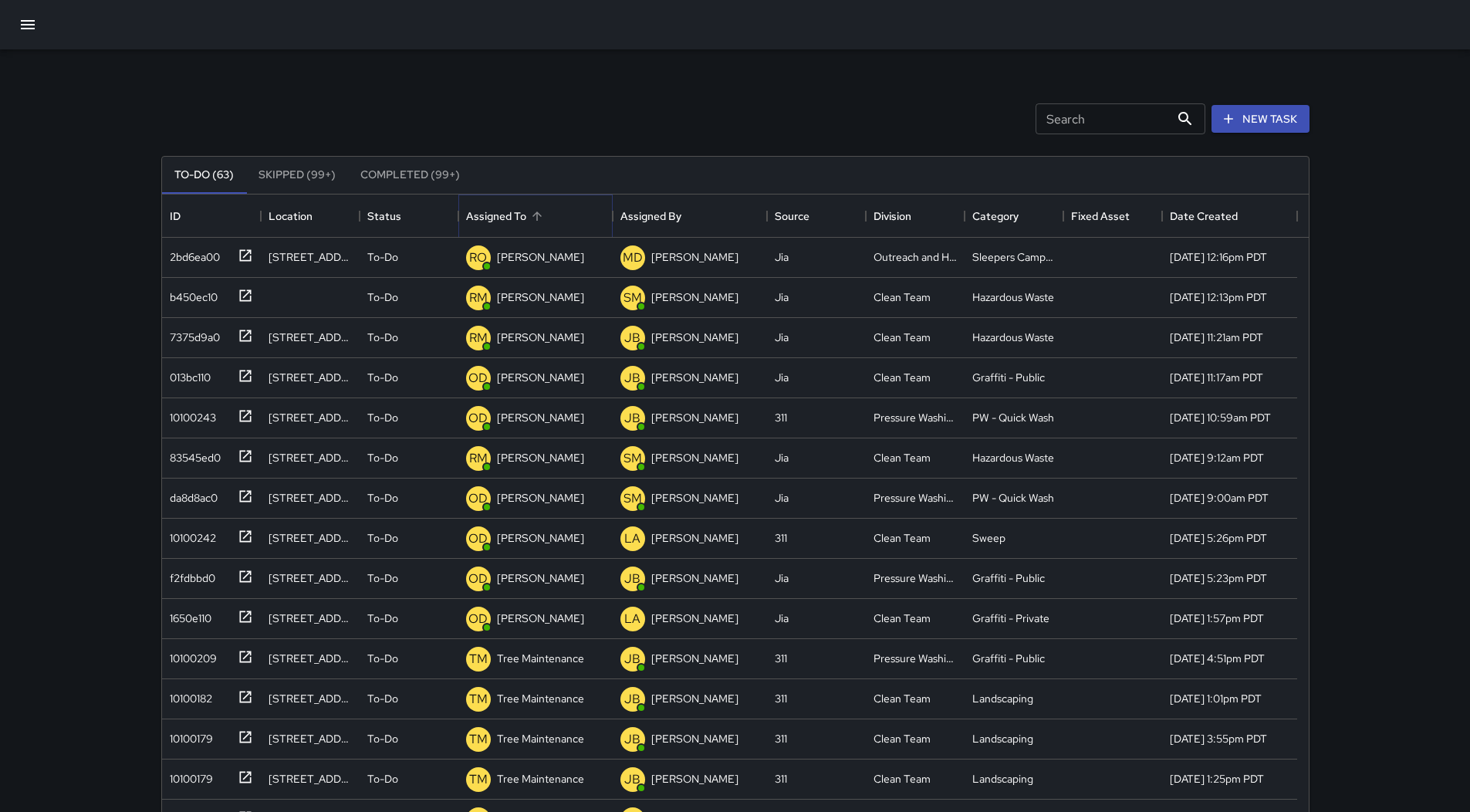
click at [535, 219] on icon "Sort" at bounding box center [537, 216] width 14 height 14
click at [28, 15] on button "button" at bounding box center [27, 24] width 37 height 37
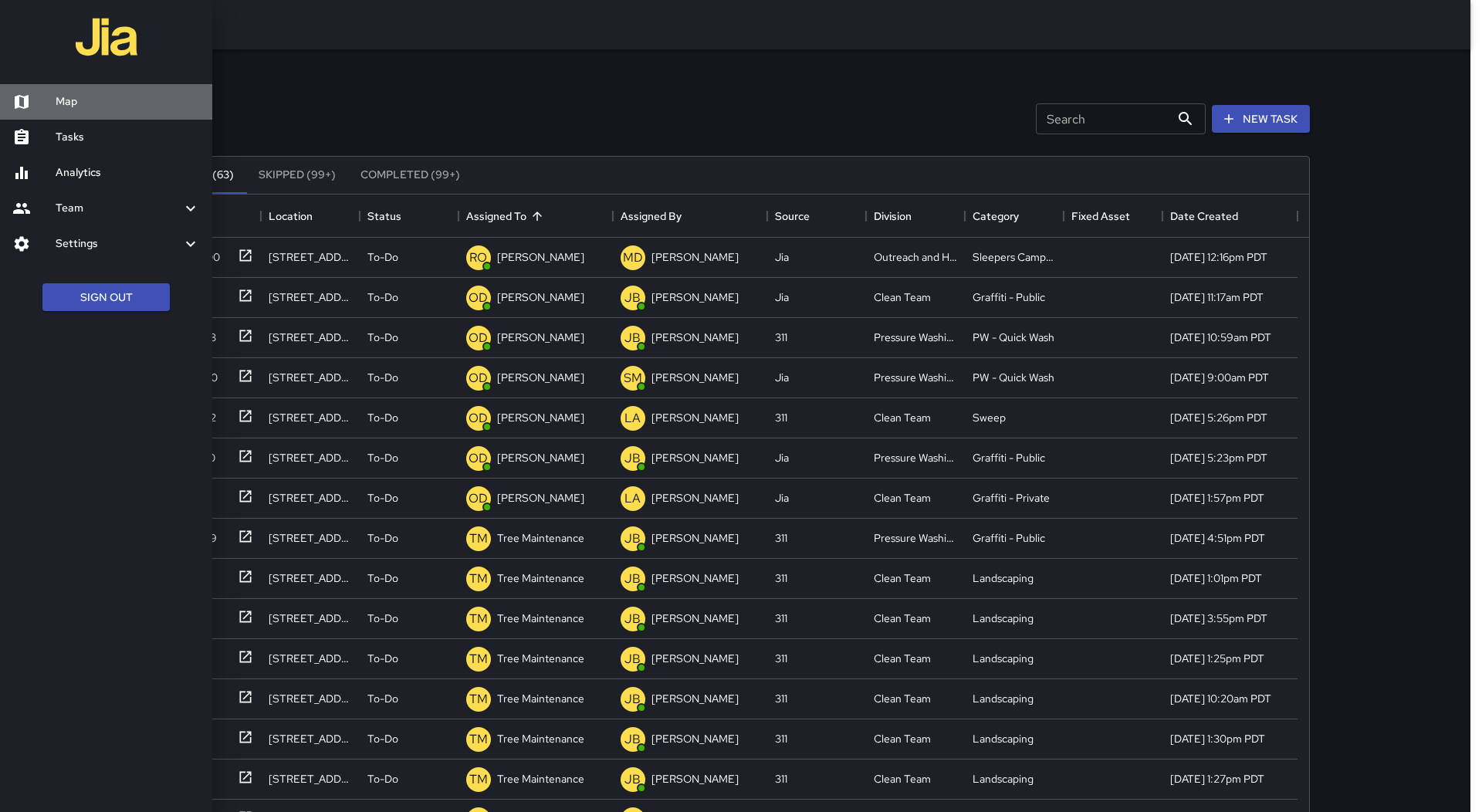
click at [66, 89] on link "Map" at bounding box center [106, 102] width 213 height 35
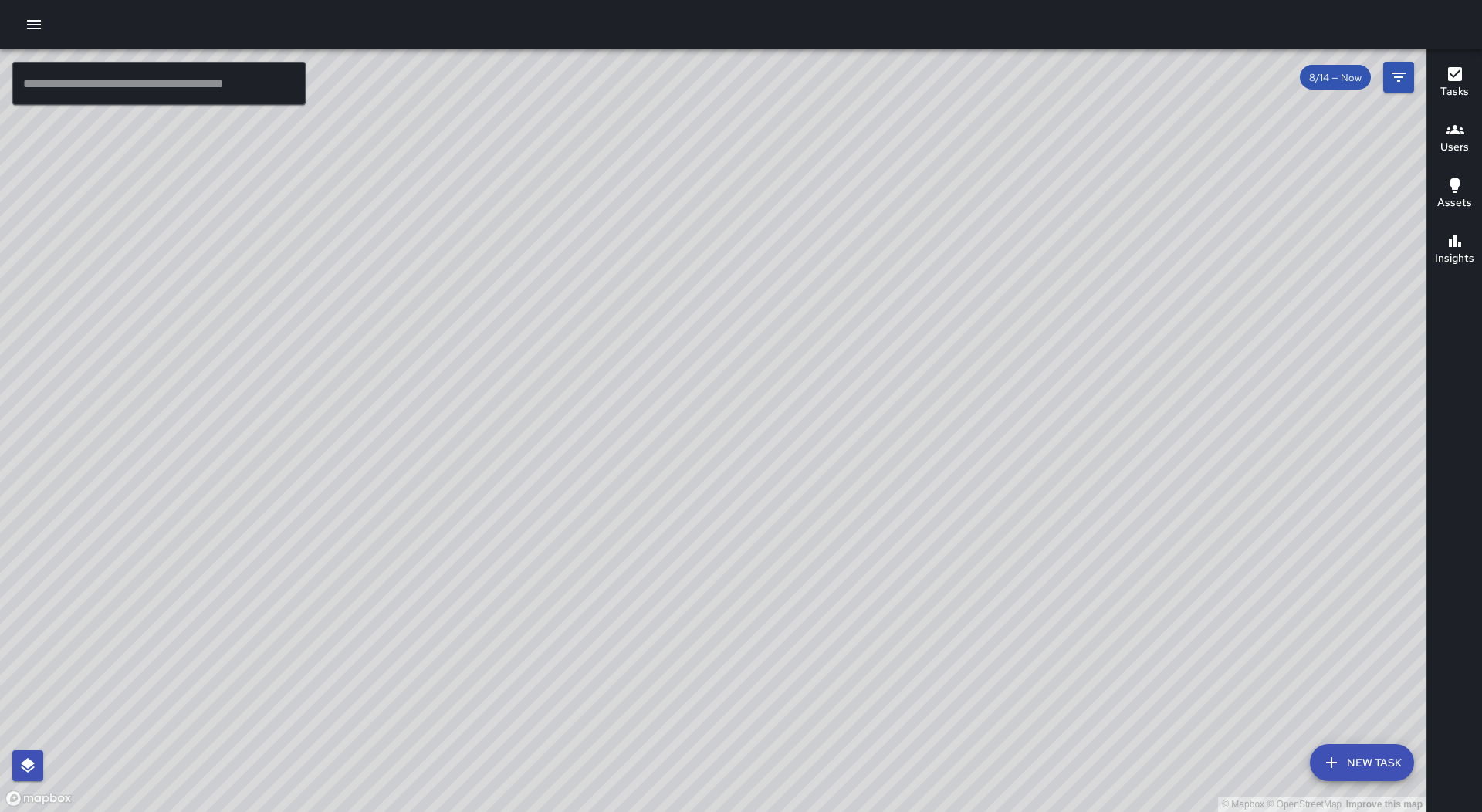
click at [41, 20] on button "button" at bounding box center [34, 24] width 30 height 30
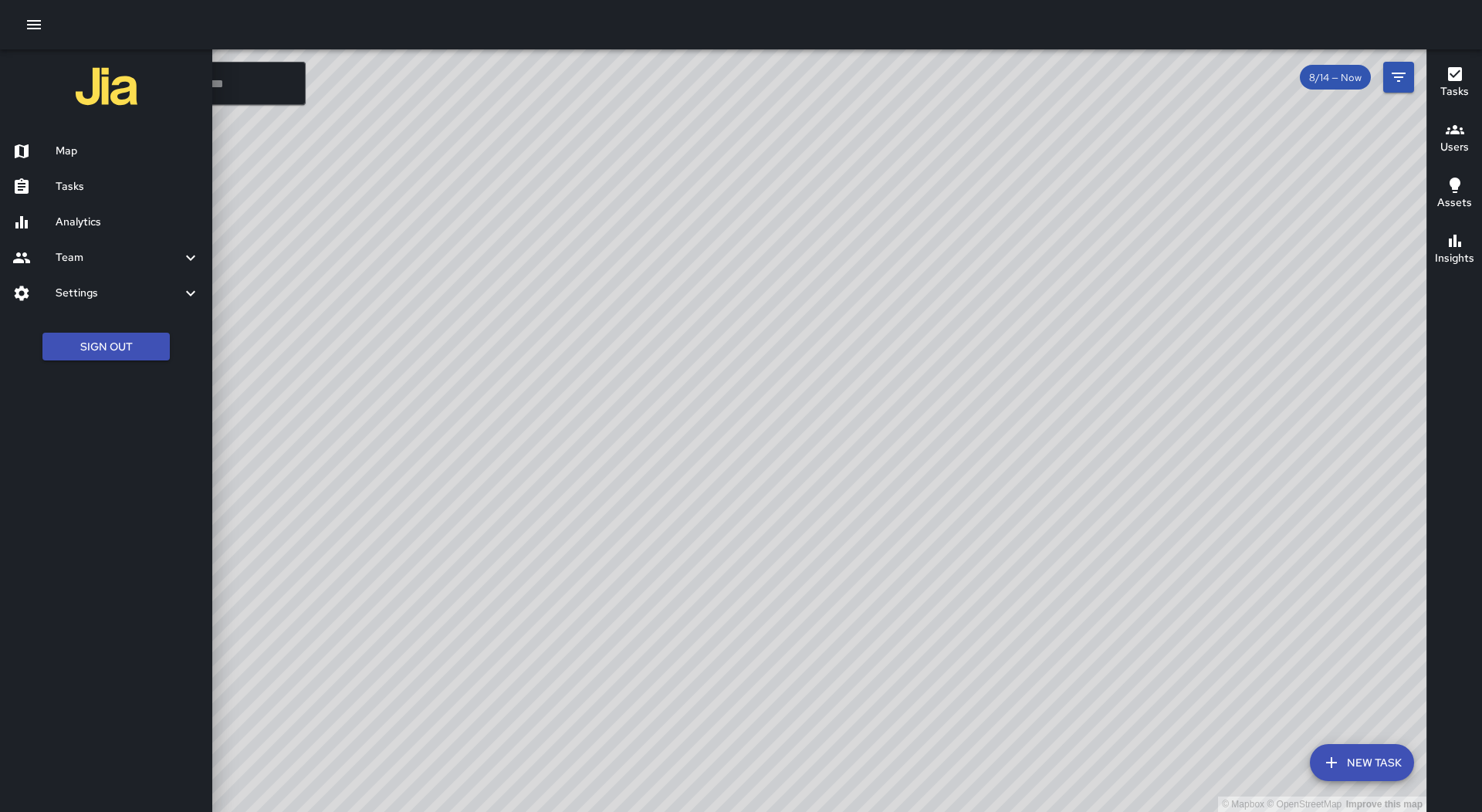
click at [120, 176] on link "Tasks" at bounding box center [106, 186] width 213 height 35
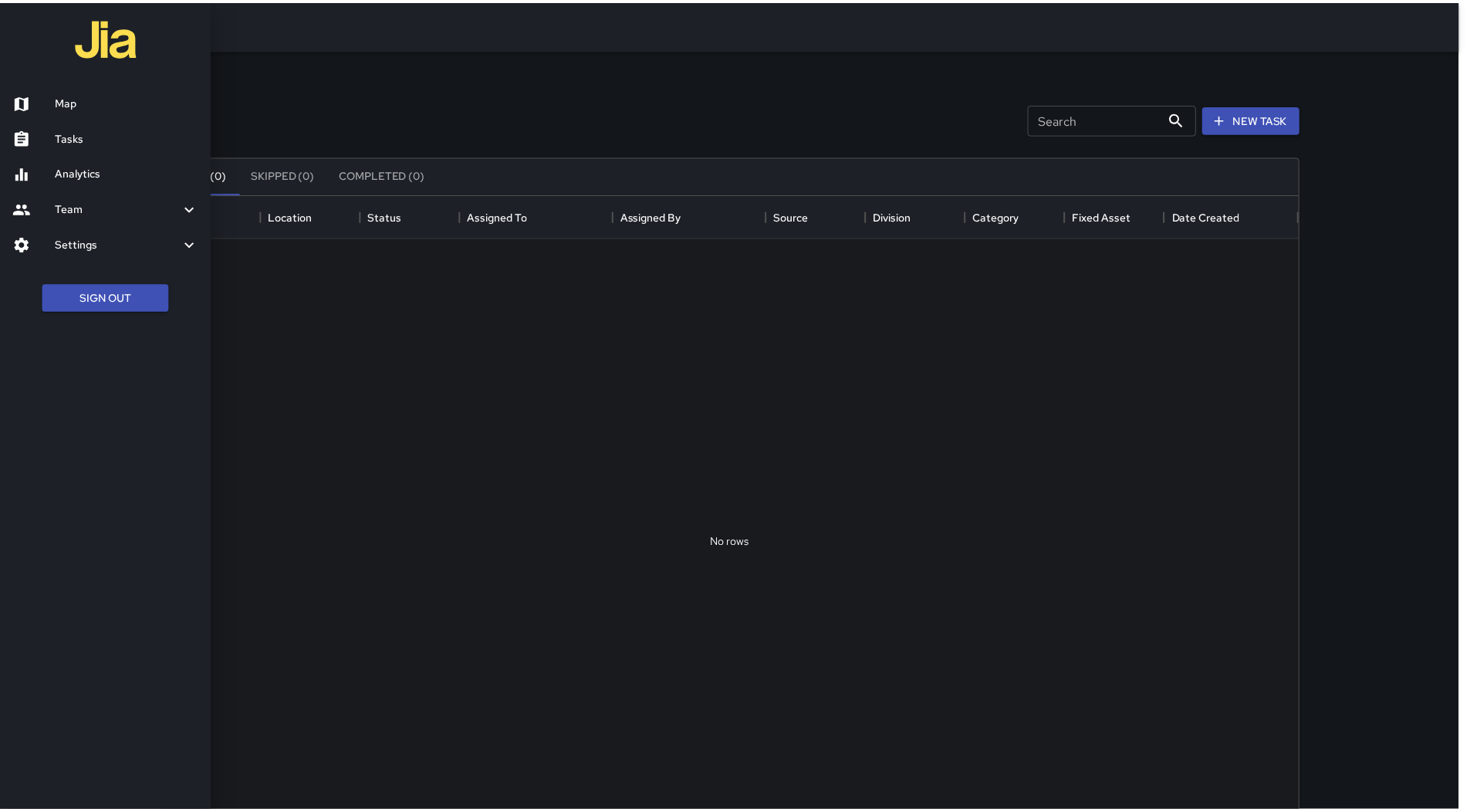
scroll to position [642, 1135]
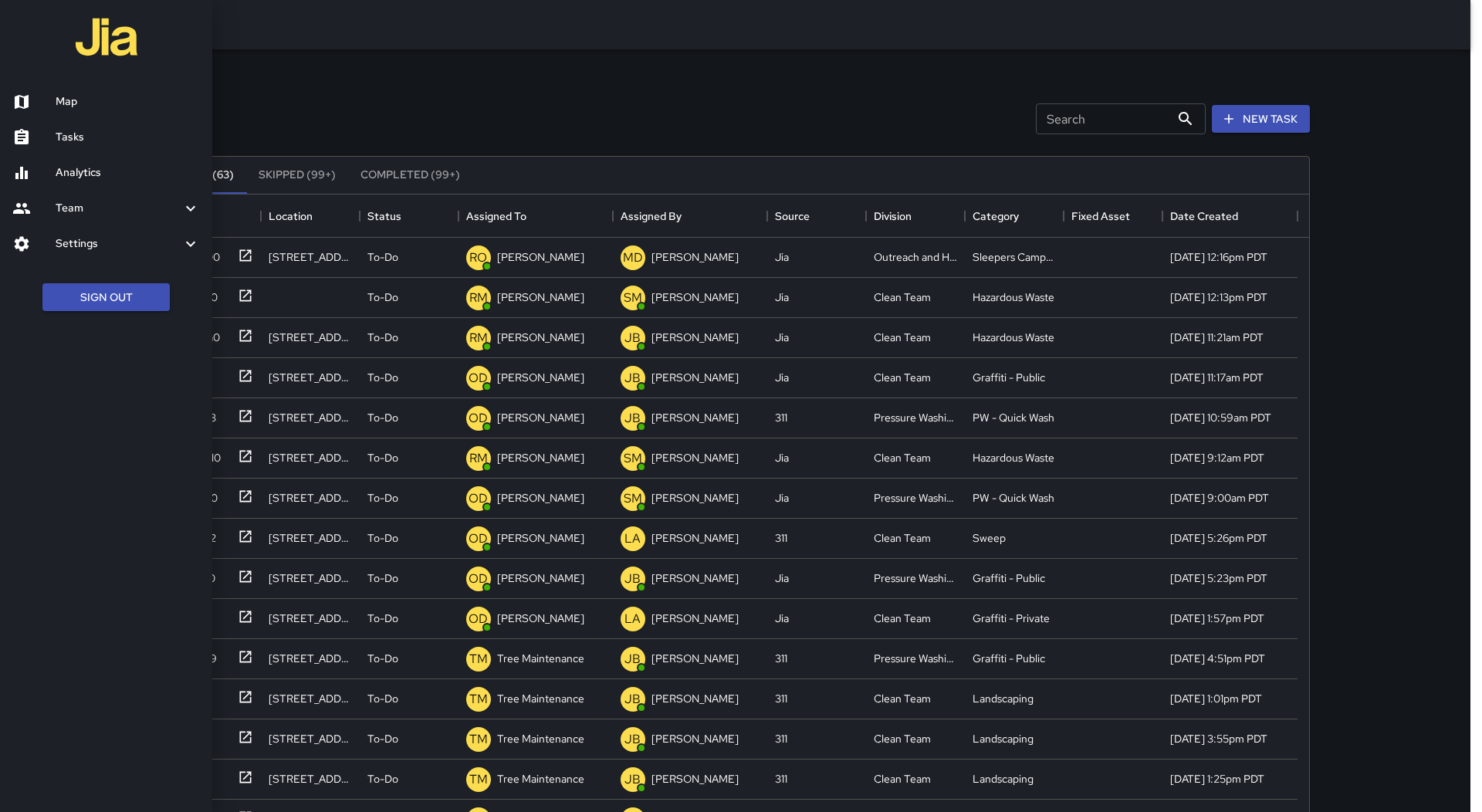
click at [553, 208] on div at bounding box center [741, 406] width 1482 height 812
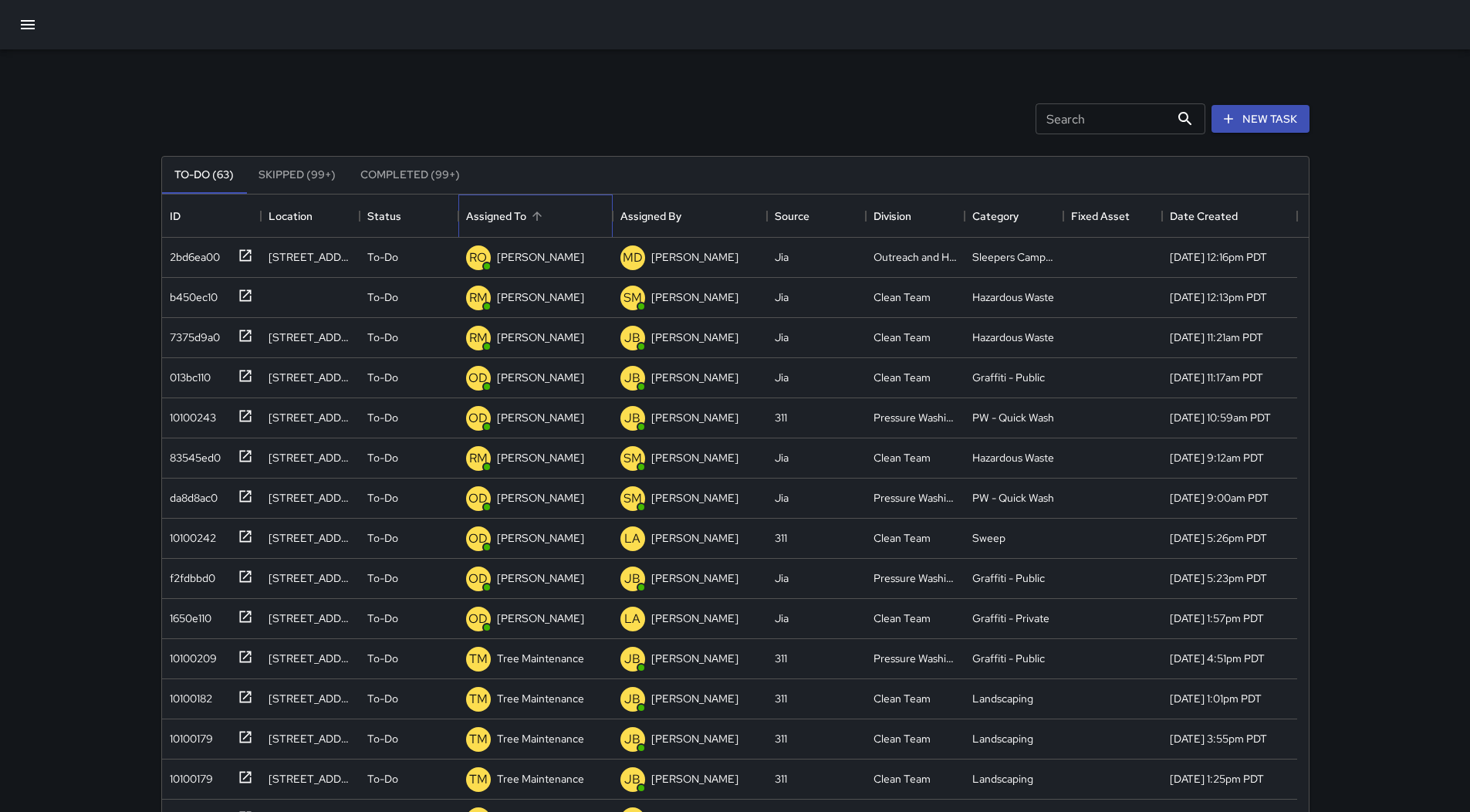
click at [544, 203] on div "Assigned To" at bounding box center [535, 216] width 139 height 43
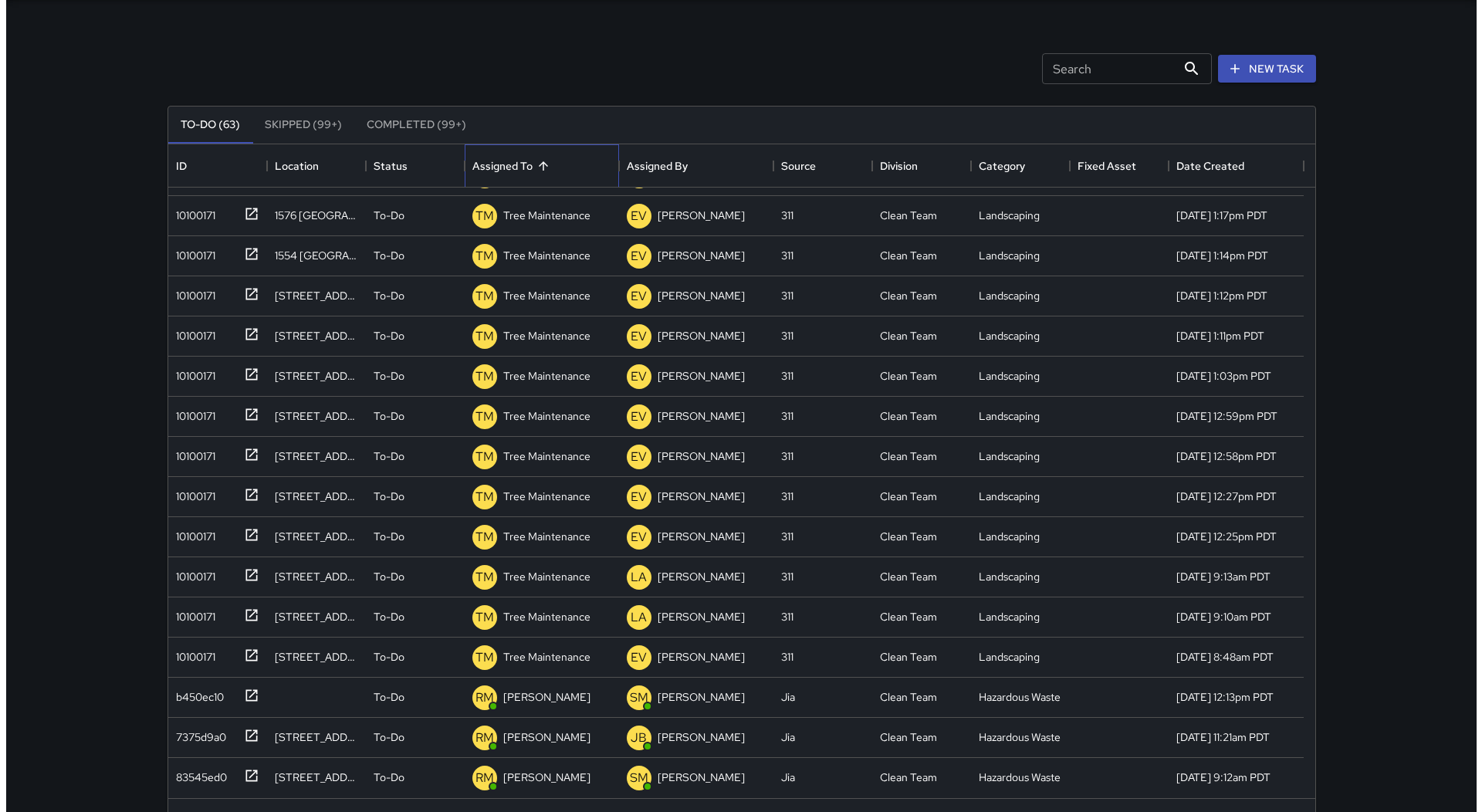
scroll to position [0, 0]
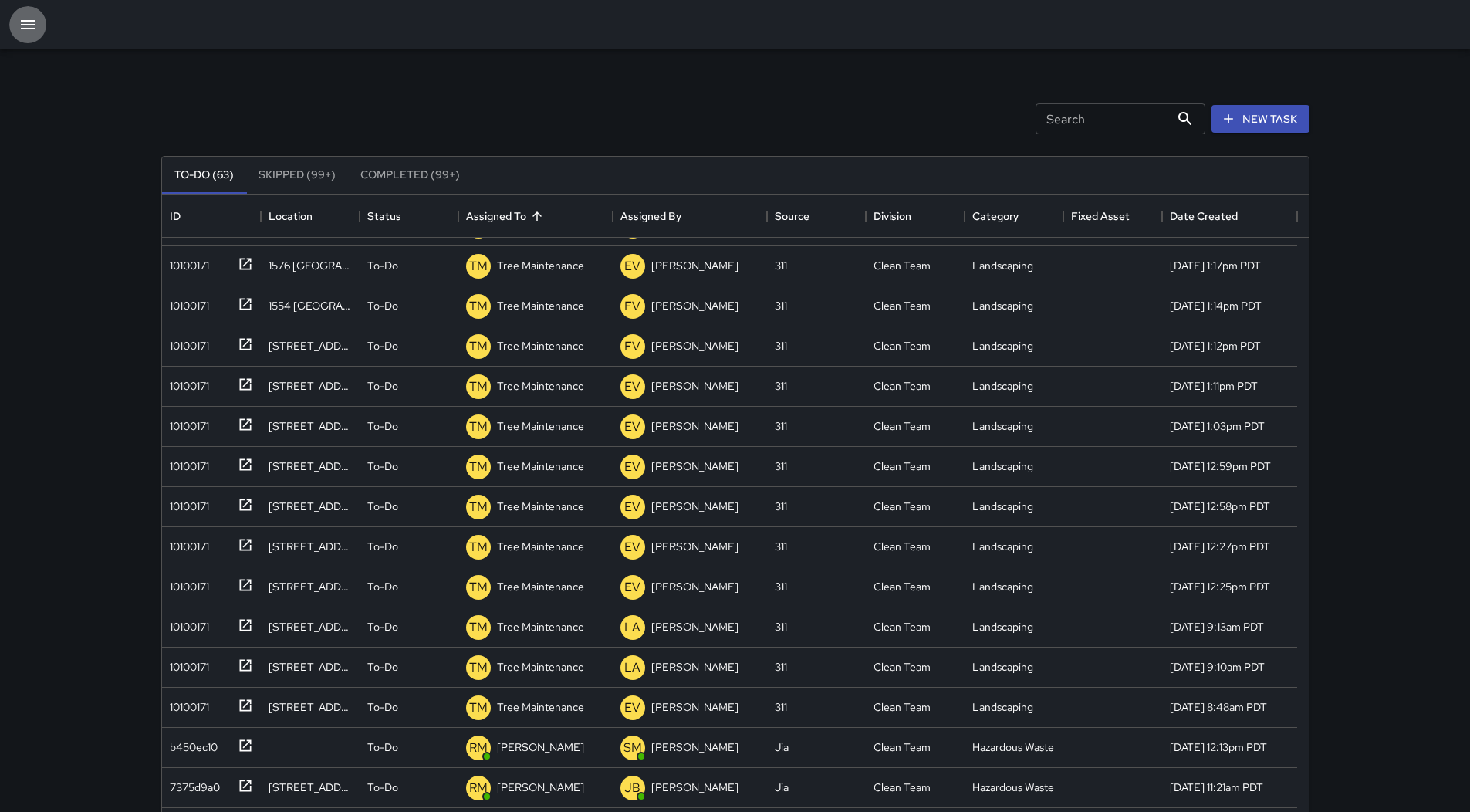
click at [26, 26] on icon "button" at bounding box center [28, 25] width 14 height 9
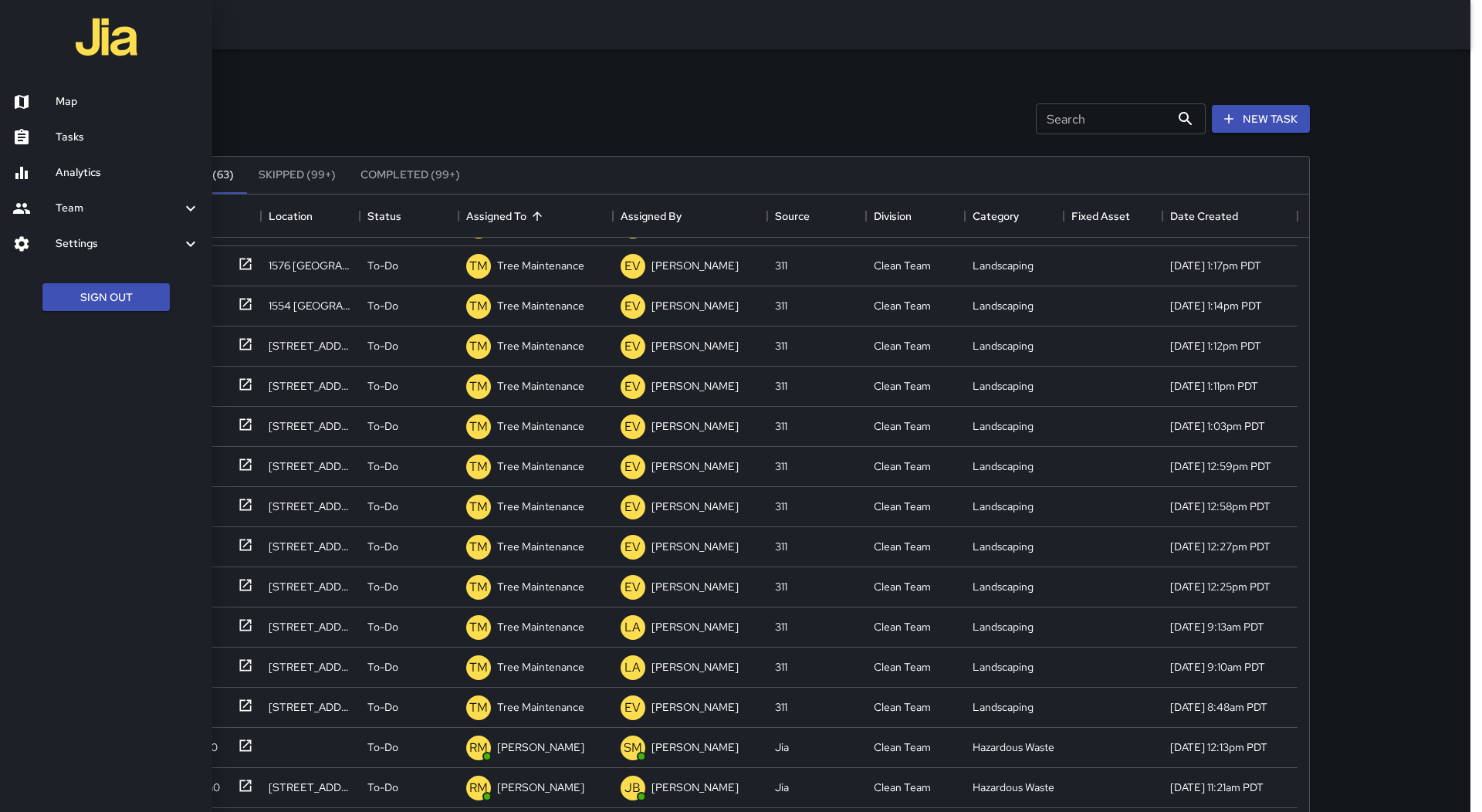
click at [70, 91] on link "Map" at bounding box center [106, 102] width 213 height 35
